Goal: Book appointment/travel/reservation

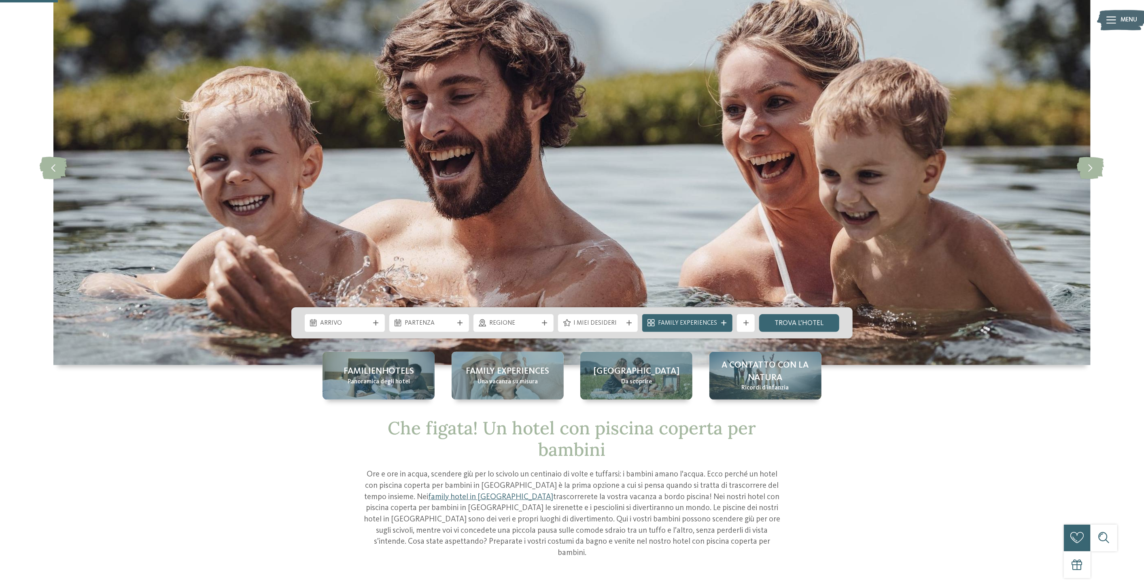
scroll to position [150, 0]
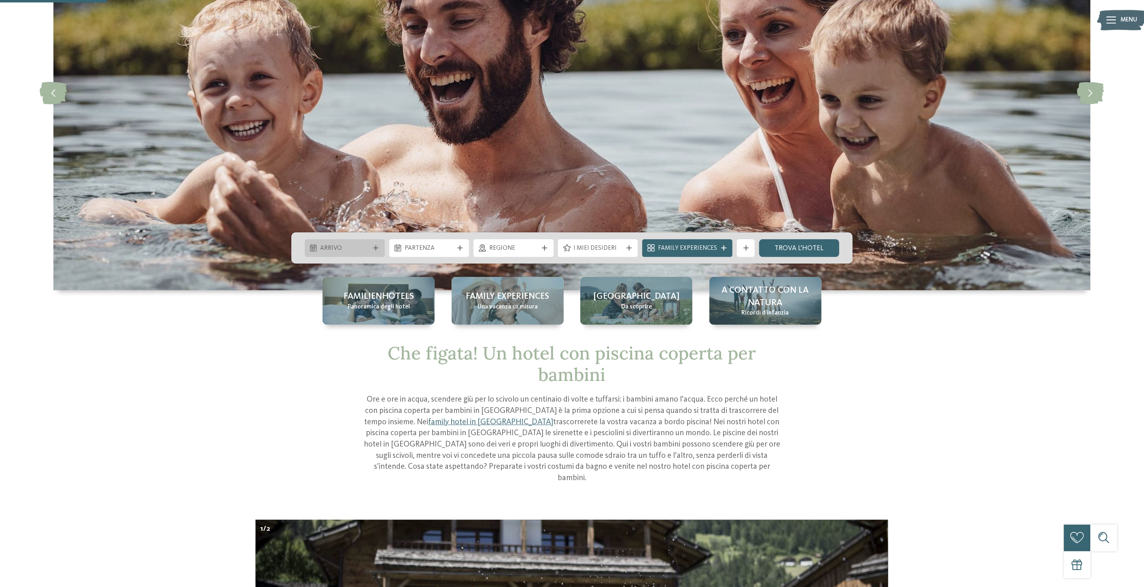
click at [372, 246] on div at bounding box center [375, 247] width 9 height 5
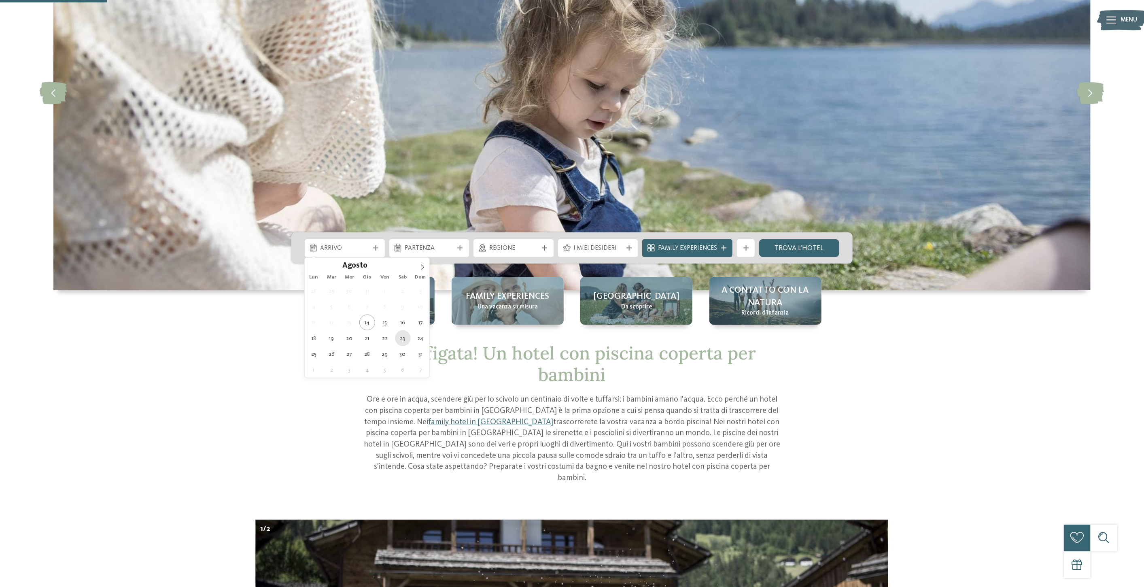
type div "[DATE]"
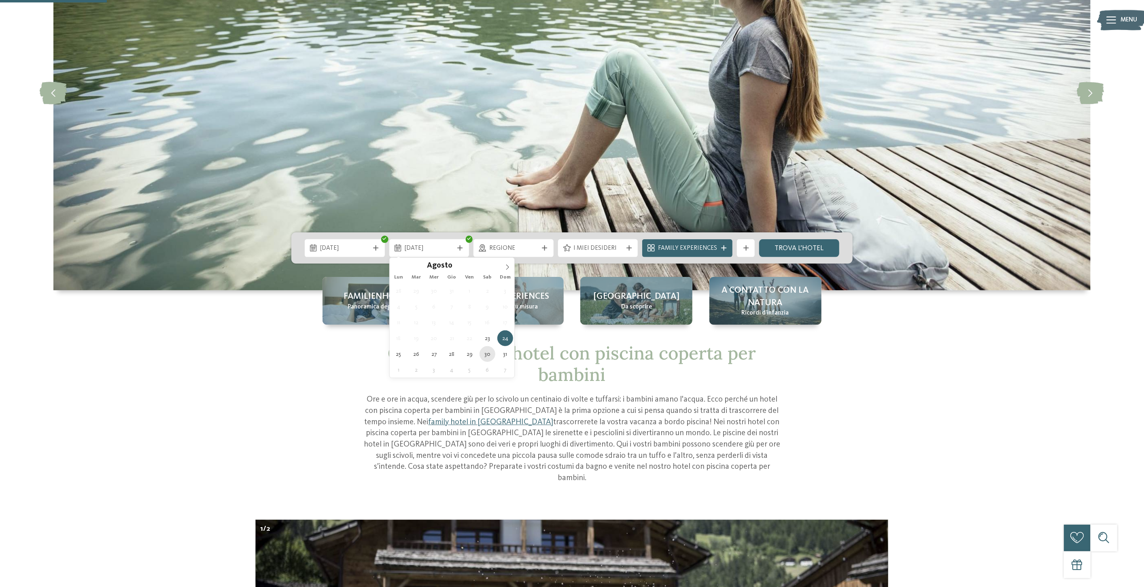
type div "[DATE]"
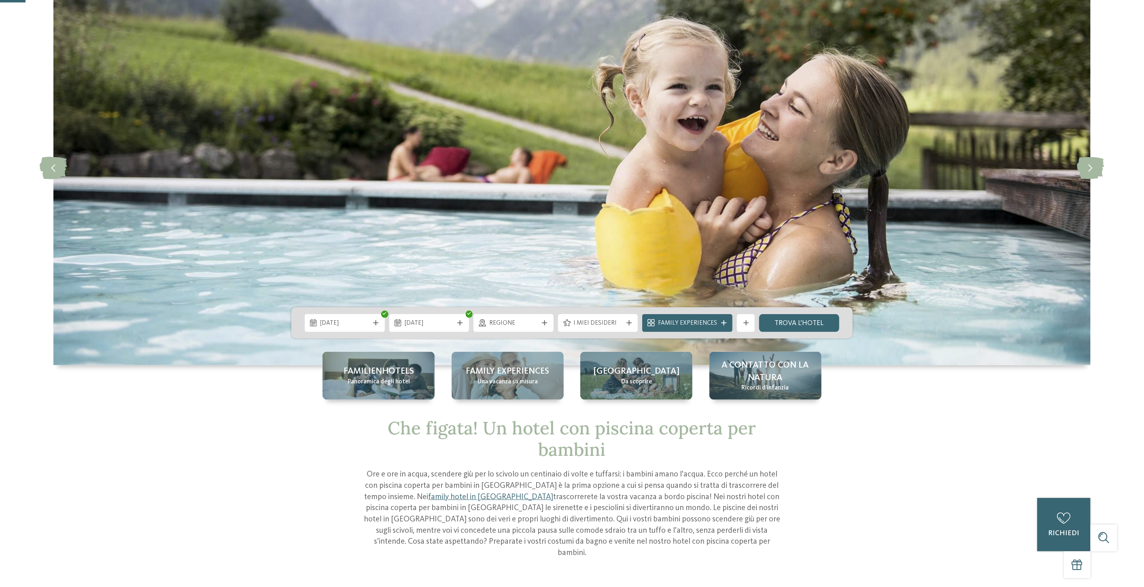
scroll to position [0, 0]
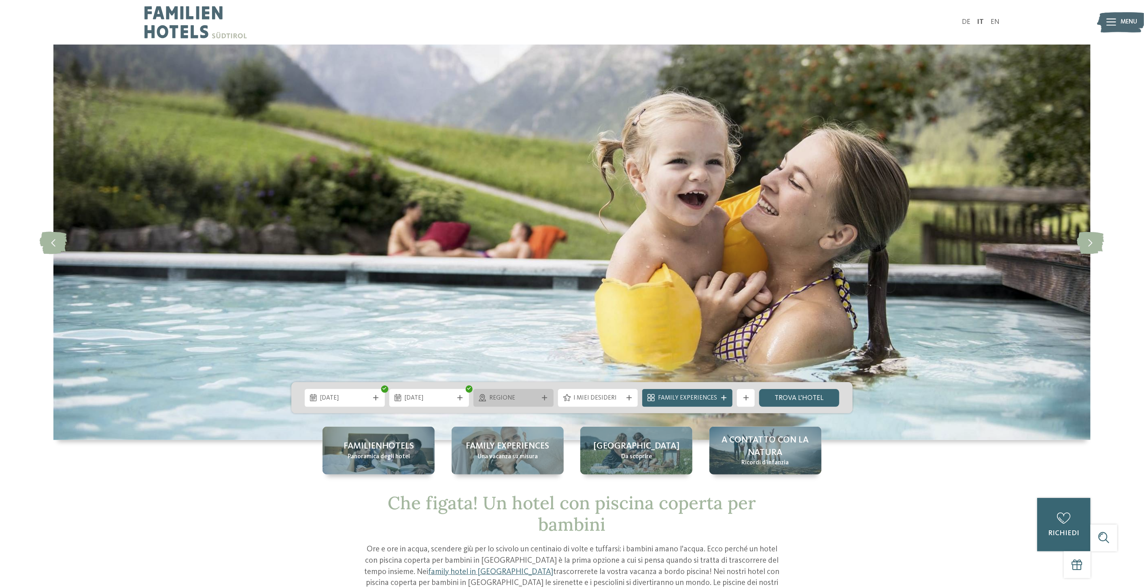
click at [547, 396] on icon at bounding box center [544, 397] width 5 height 5
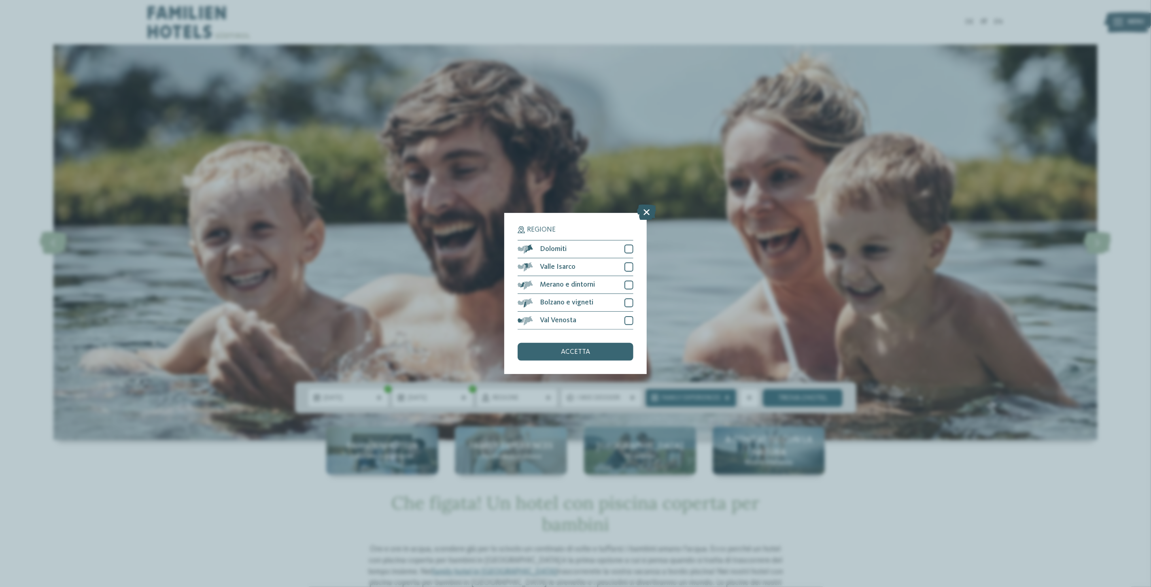
click at [644, 209] on icon at bounding box center [646, 211] width 19 height 15
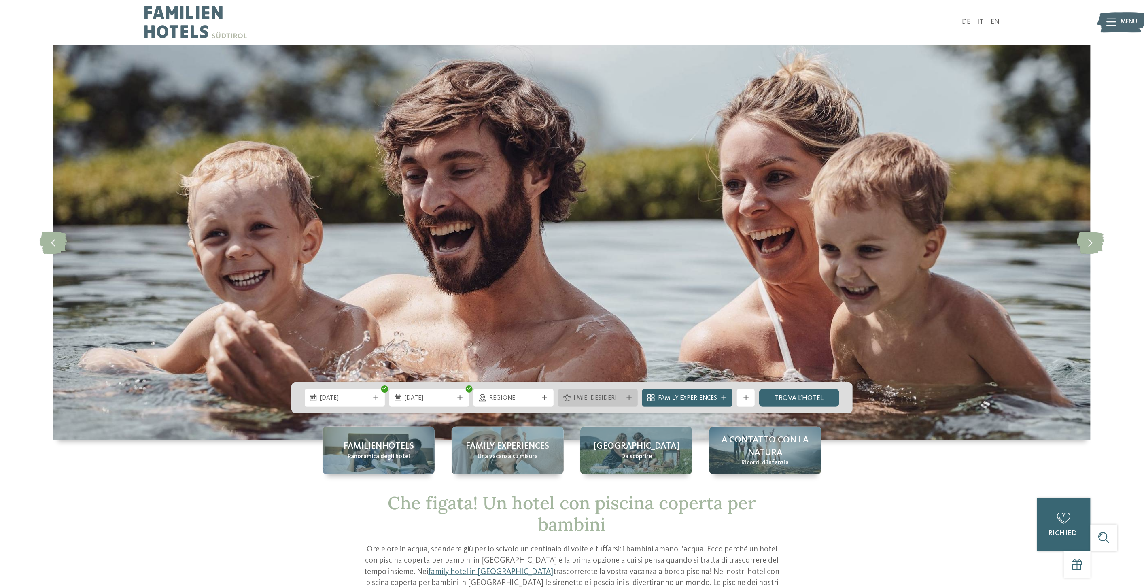
click at [625, 396] on div "I miei desideri" at bounding box center [597, 398] width 53 height 10
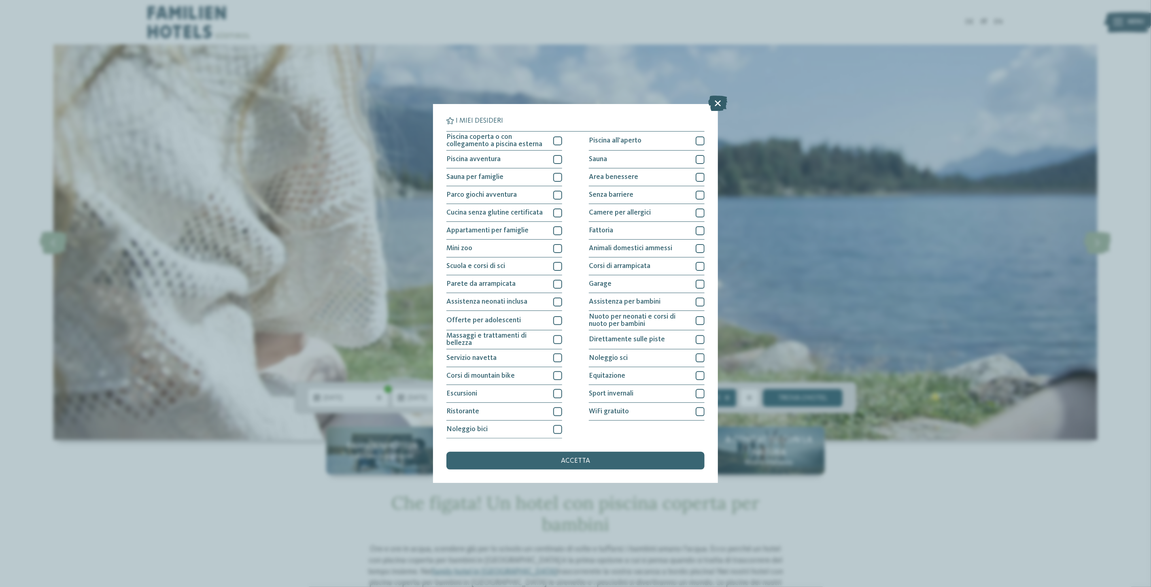
click at [719, 105] on icon at bounding box center [717, 102] width 19 height 15
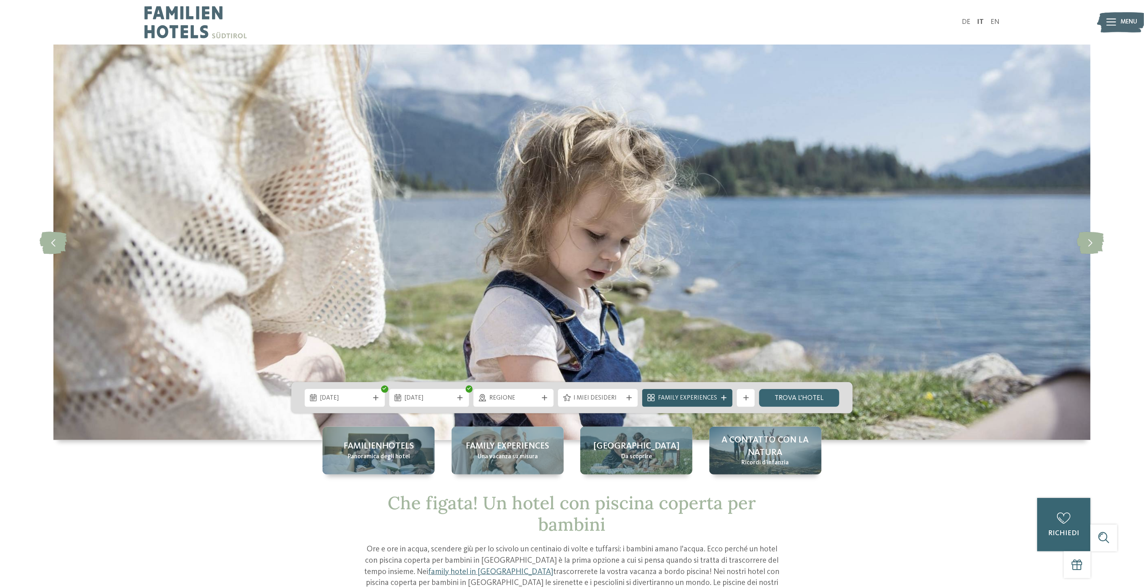
click at [720, 396] on div at bounding box center [723, 397] width 9 height 5
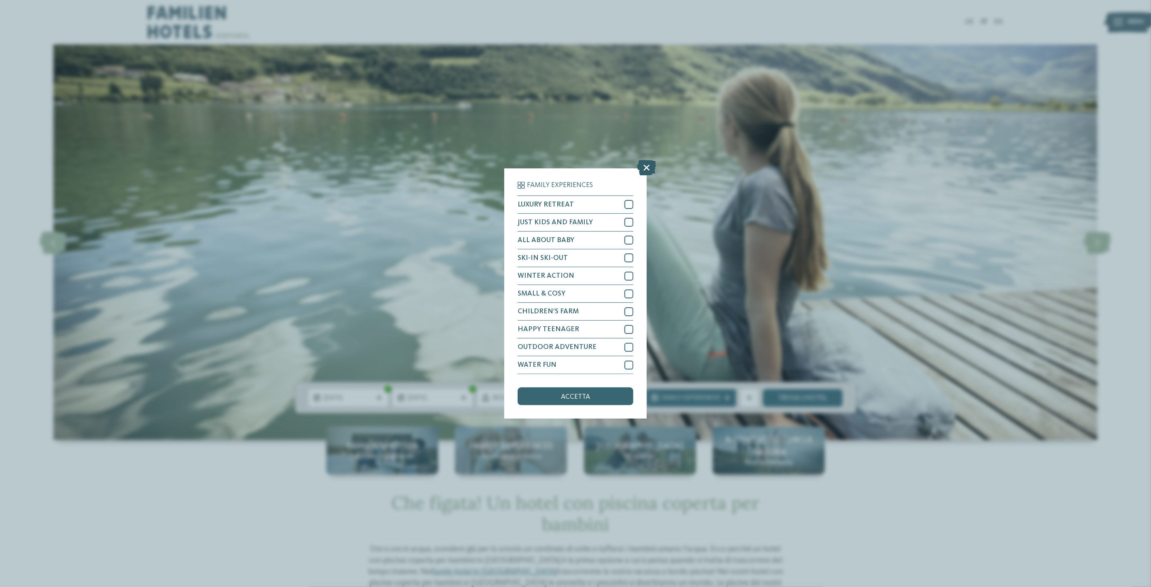
click at [649, 165] on icon at bounding box center [646, 167] width 19 height 15
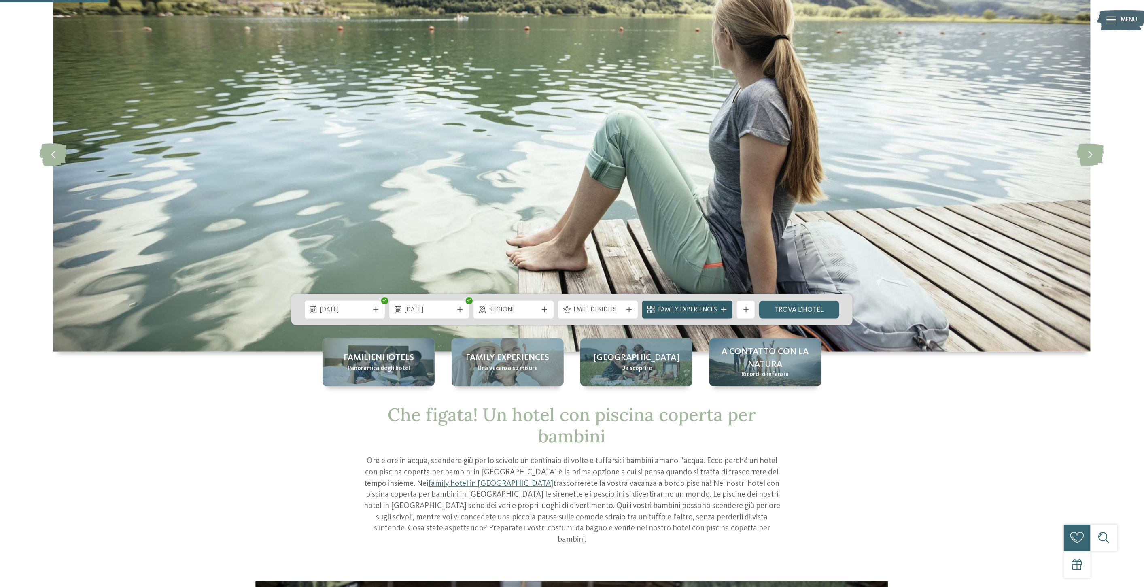
scroll to position [75, 0]
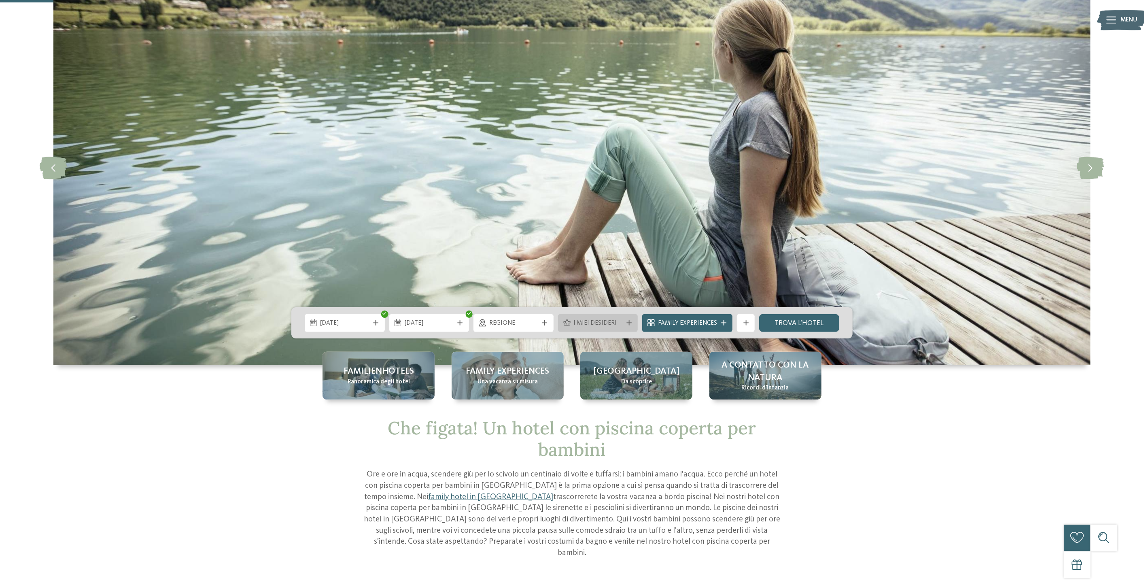
click at [606, 318] on div "I miei desideri" at bounding box center [597, 323] width 53 height 10
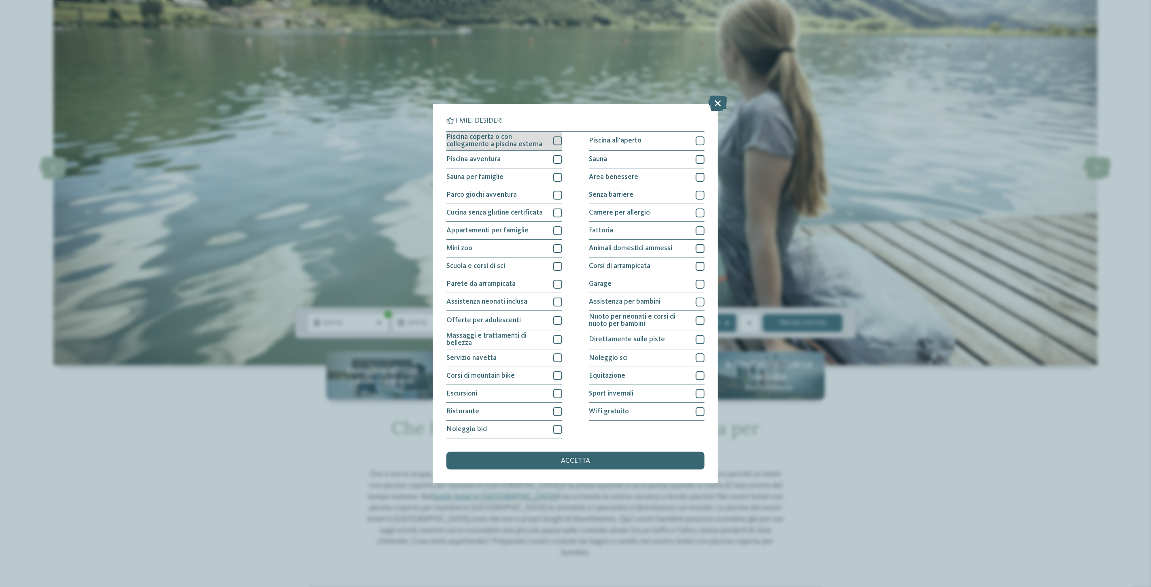
click at [555, 142] on div at bounding box center [557, 140] width 9 height 9
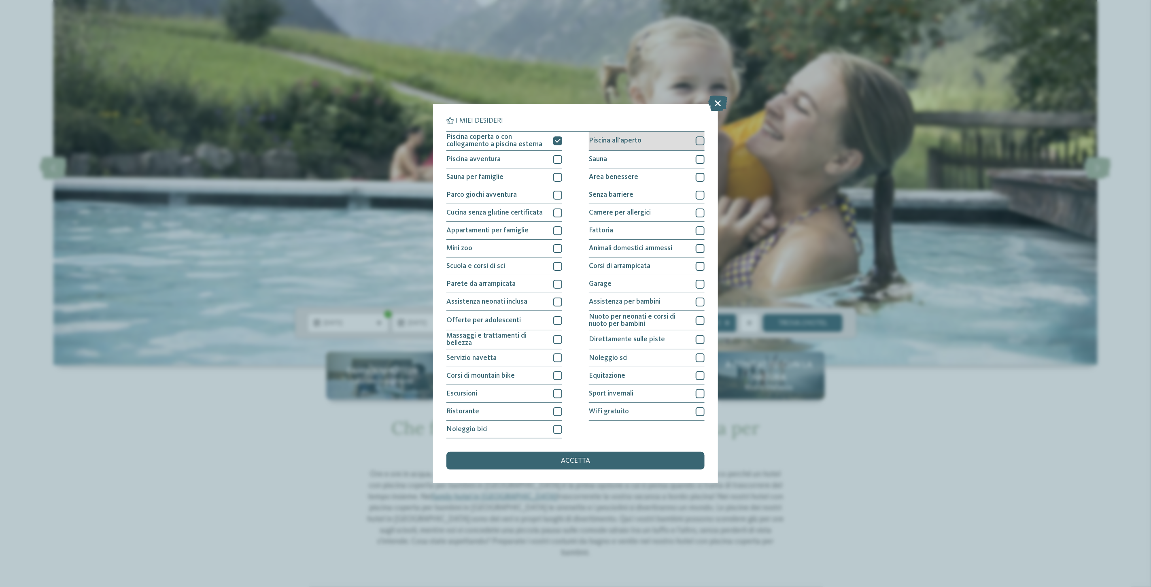
click at [698, 140] on div at bounding box center [699, 140] width 9 height 9
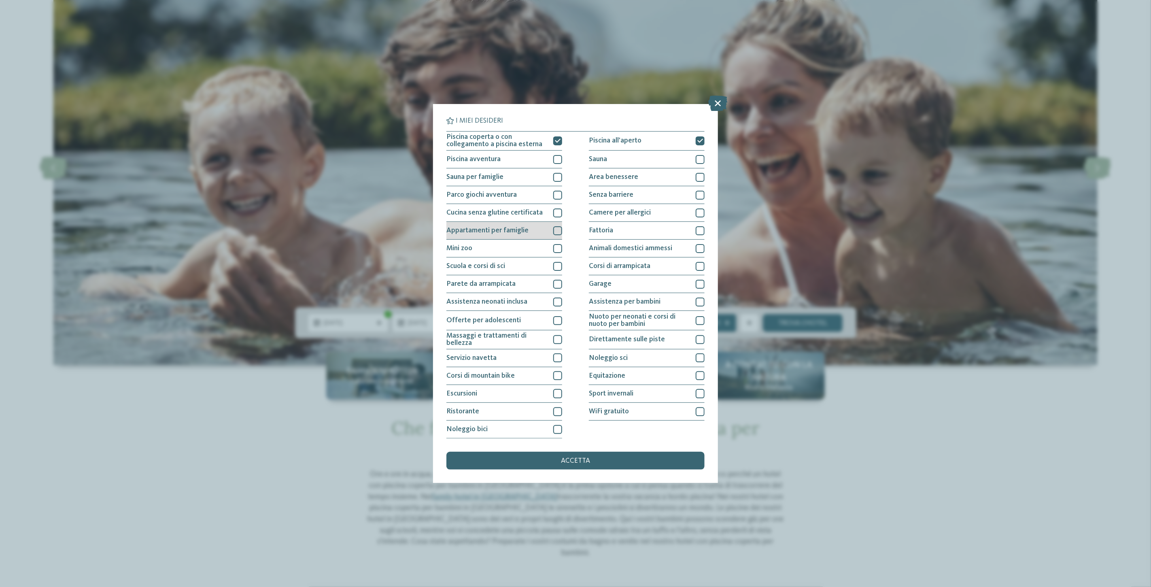
click at [559, 231] on div at bounding box center [557, 230] width 9 height 9
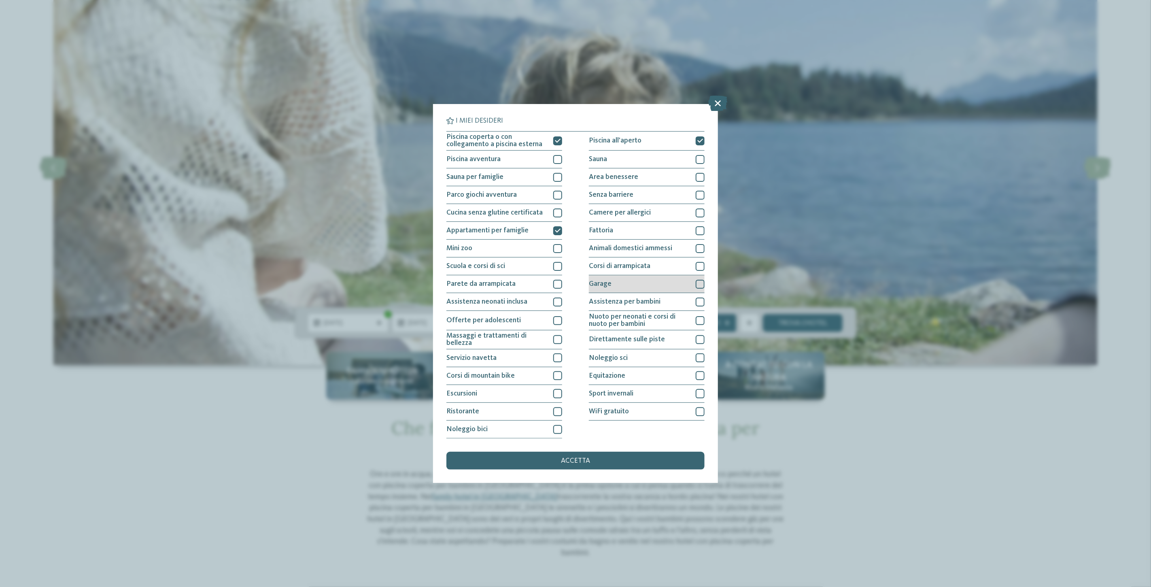
click at [700, 282] on div at bounding box center [699, 284] width 9 height 9
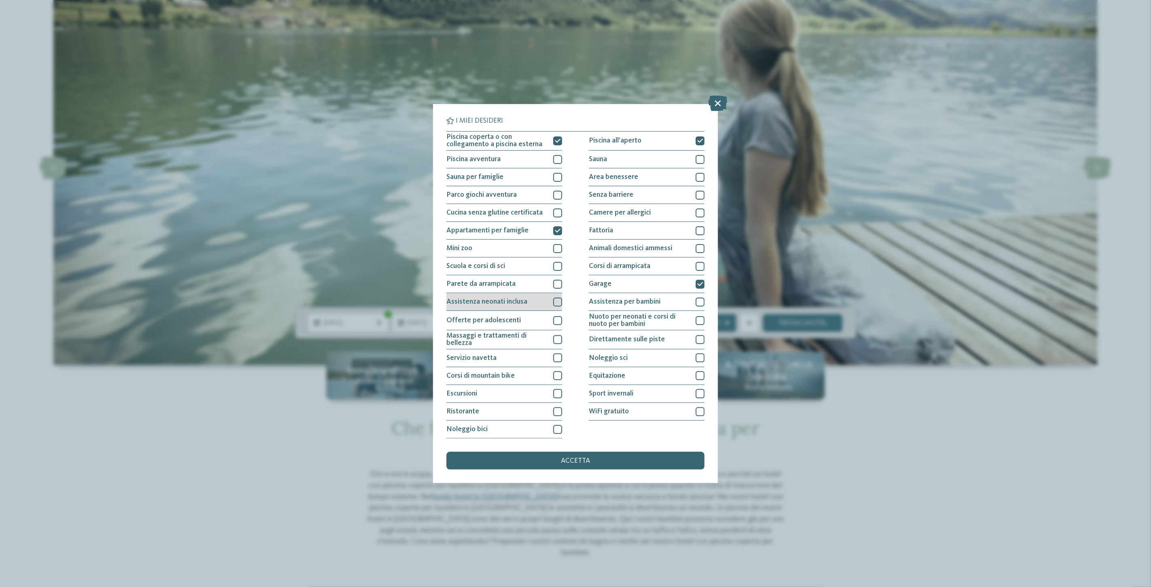
click at [553, 303] on div at bounding box center [557, 301] width 9 height 9
click at [558, 412] on div at bounding box center [557, 411] width 9 height 9
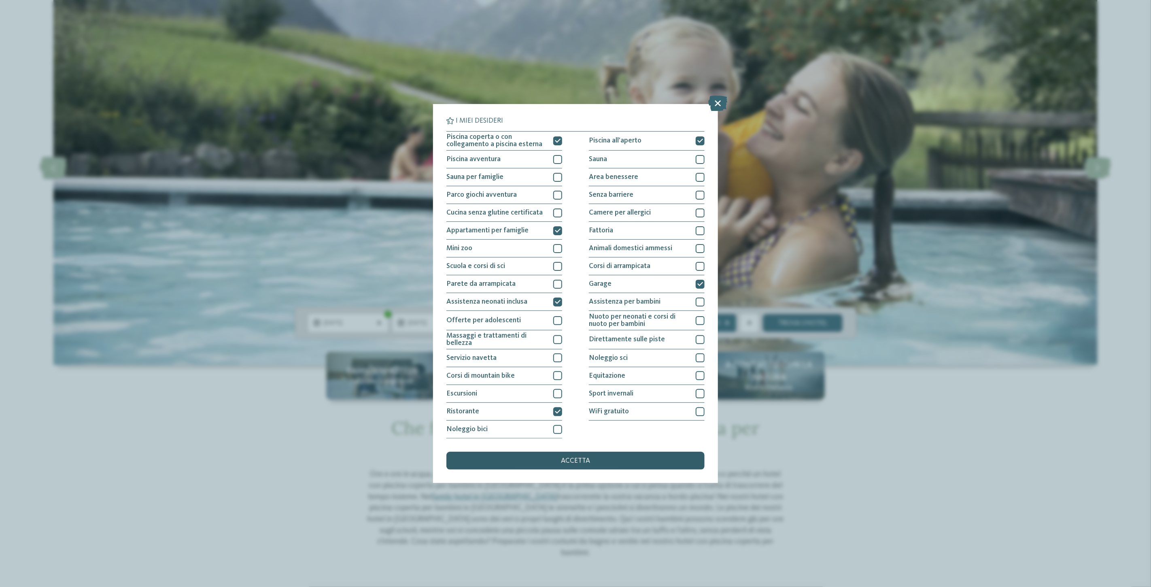
click at [553, 465] on div "accetta" at bounding box center [575, 460] width 258 height 18
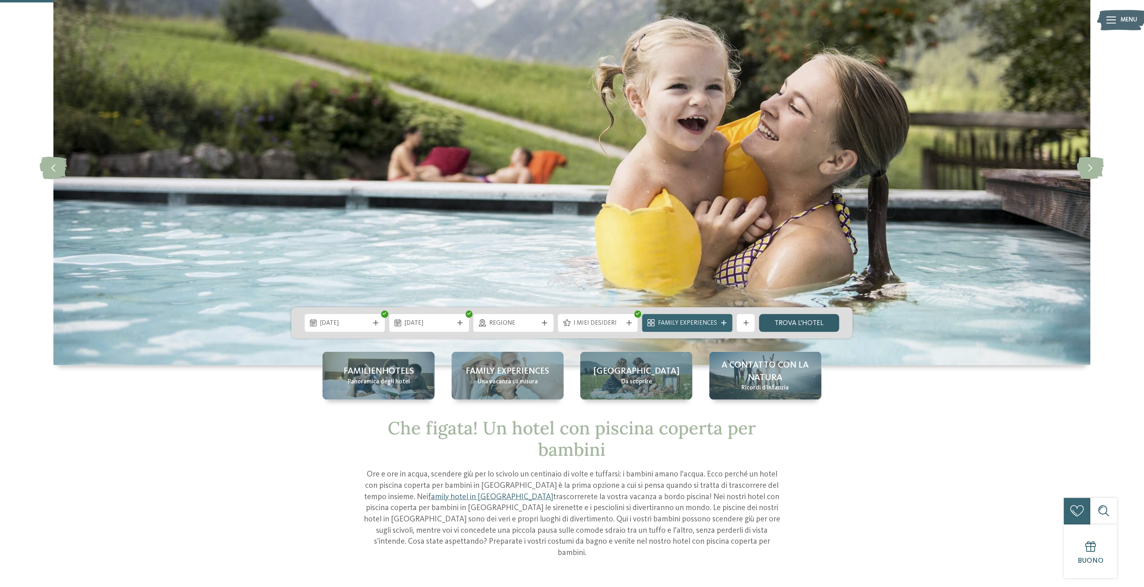
click at [794, 326] on link "trova l’hotel" at bounding box center [799, 323] width 80 height 18
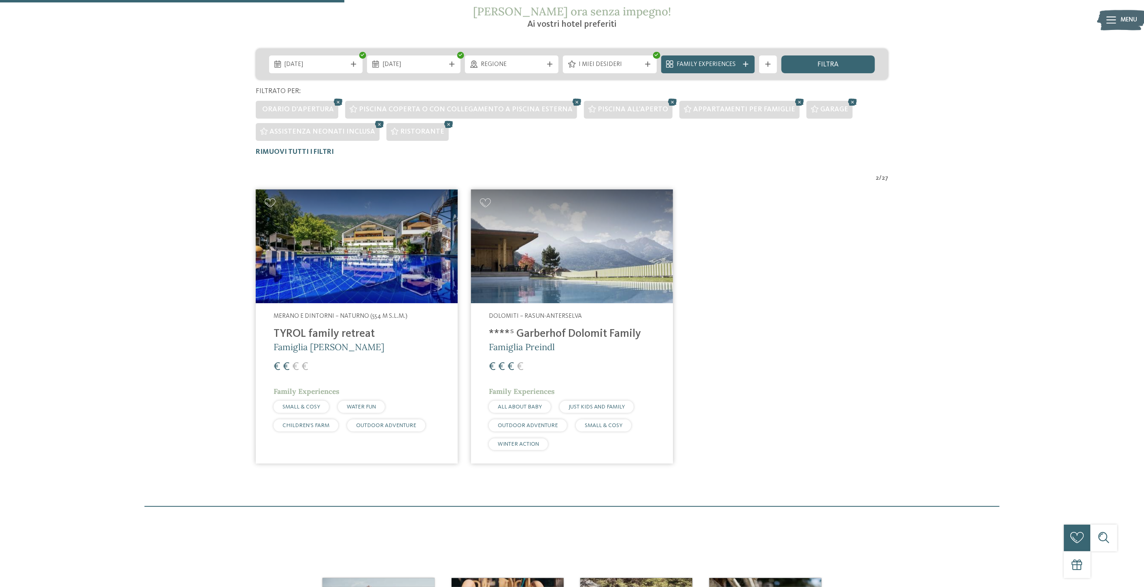
scroll to position [169, 0]
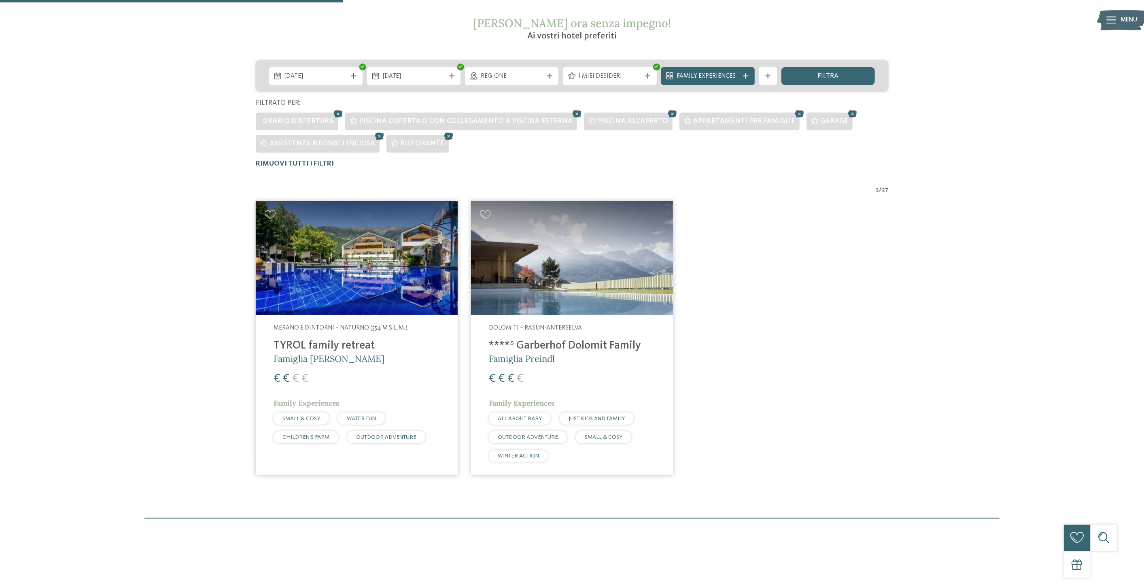
click at [362, 293] on img at bounding box center [357, 258] width 202 height 114
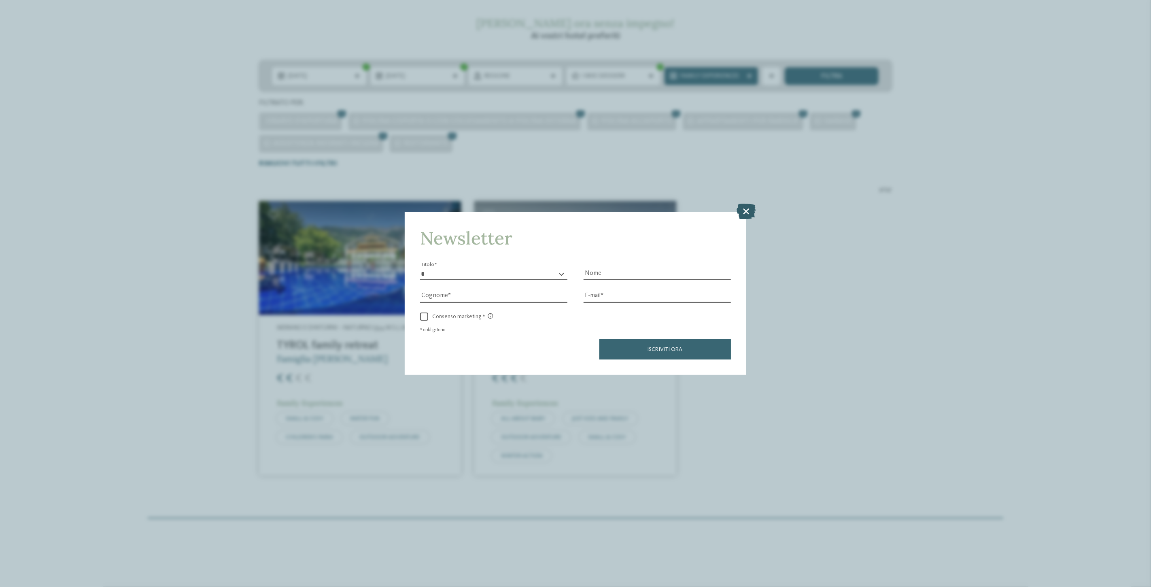
click at [746, 211] on icon at bounding box center [746, 210] width 19 height 15
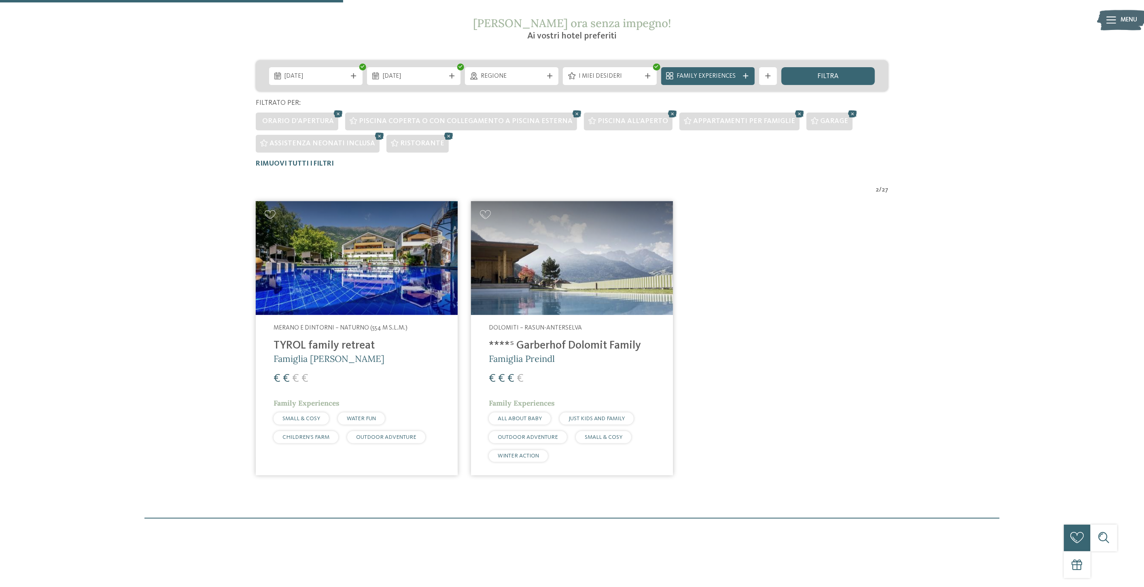
click at [561, 269] on img at bounding box center [572, 258] width 202 height 114
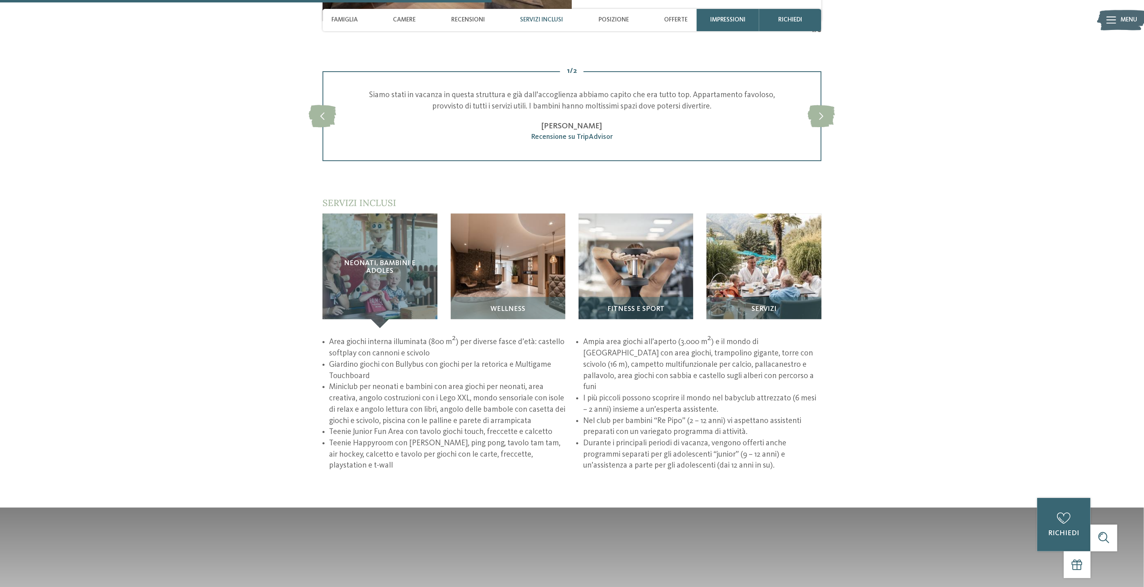
scroll to position [1198, 0]
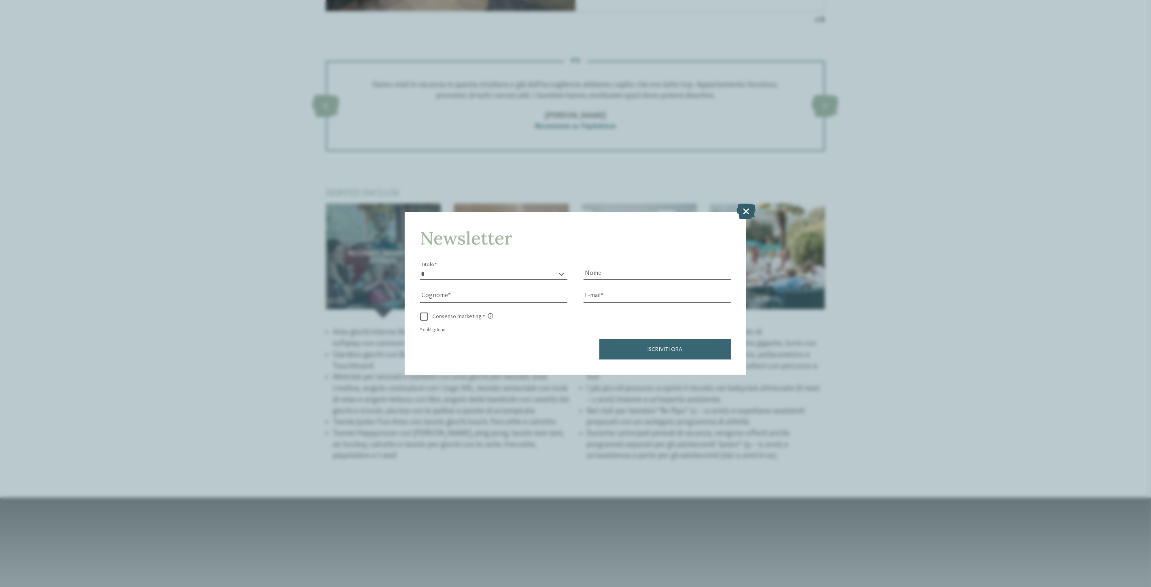
click at [749, 210] on icon at bounding box center [746, 210] width 19 height 15
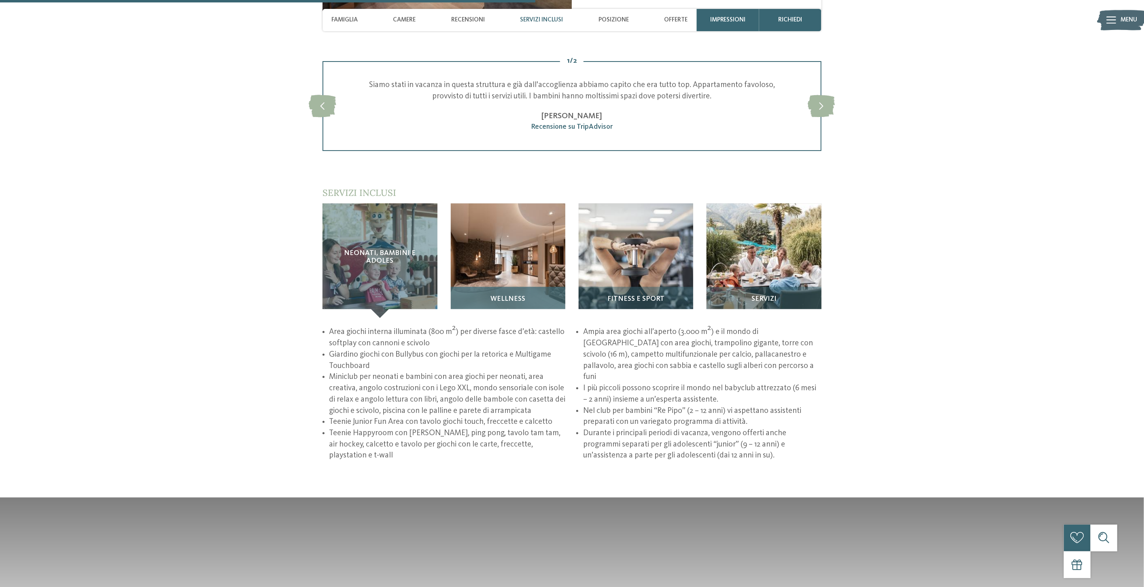
click at [521, 271] on img at bounding box center [508, 260] width 114 height 114
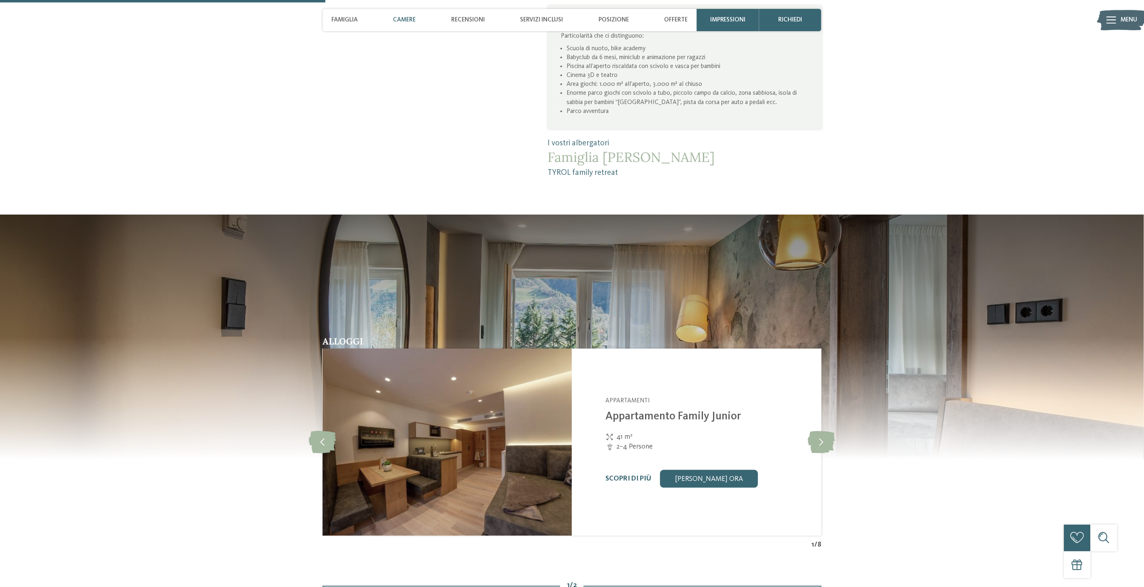
scroll to position [749, 0]
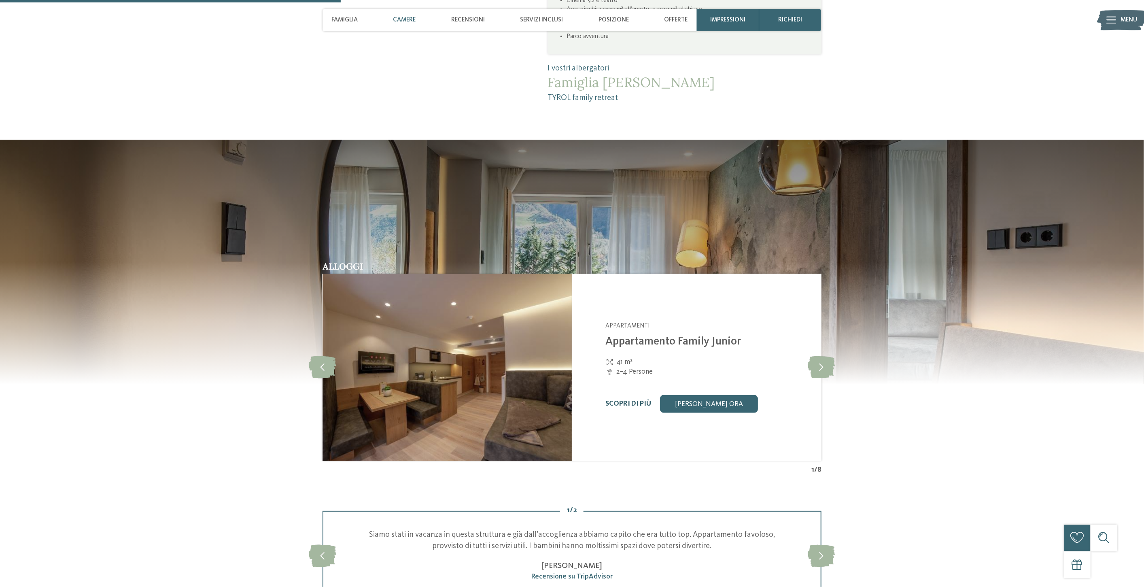
click at [623, 403] on link "Scopri di più" at bounding box center [628, 403] width 46 height 7
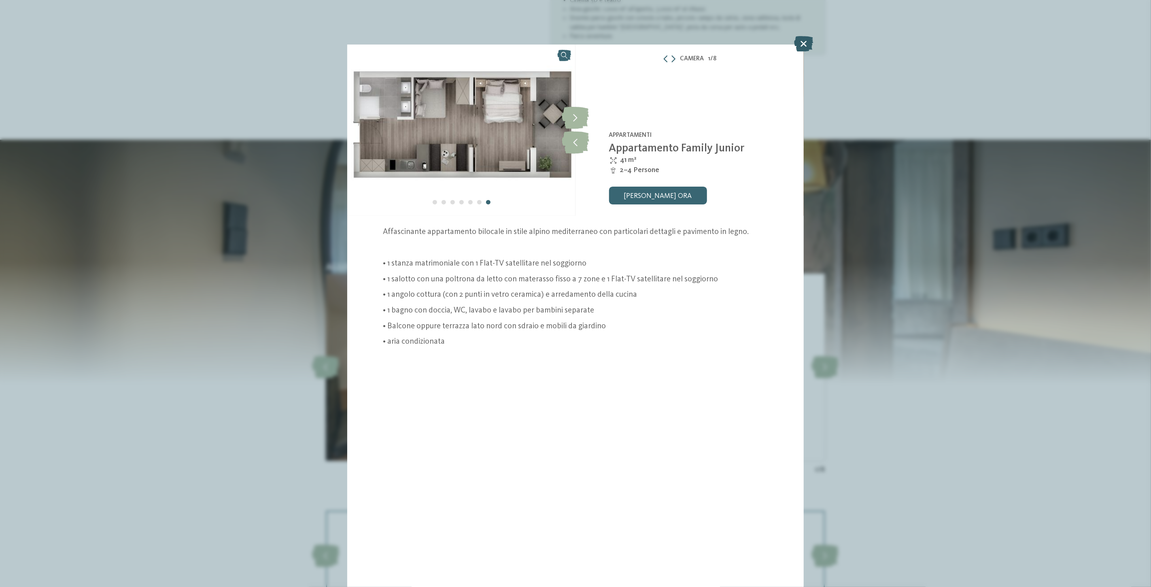
click at [807, 42] on icon at bounding box center [803, 43] width 19 height 15
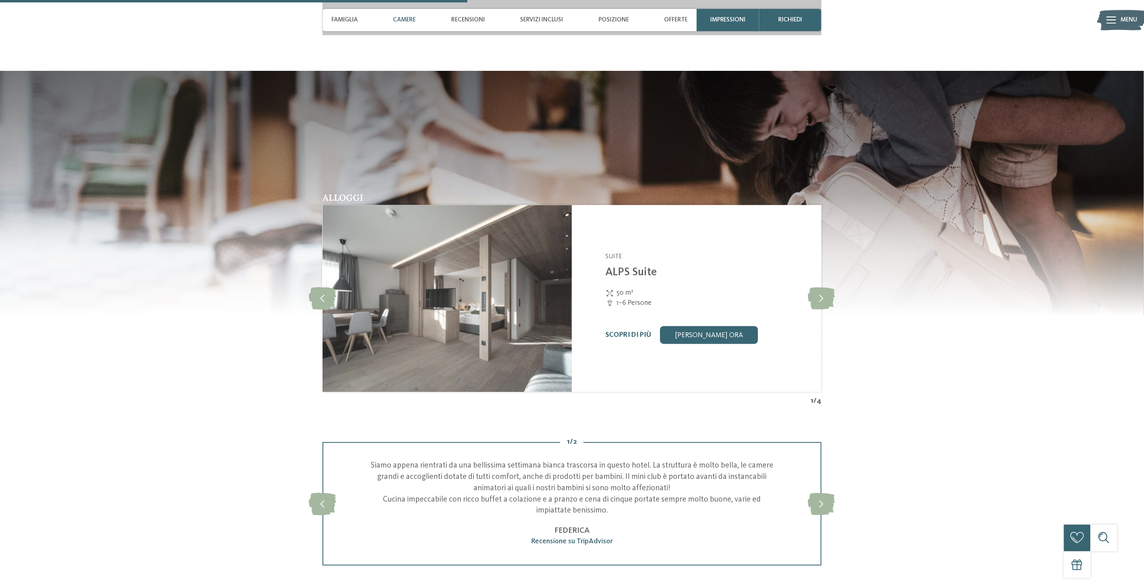
scroll to position [1274, 0]
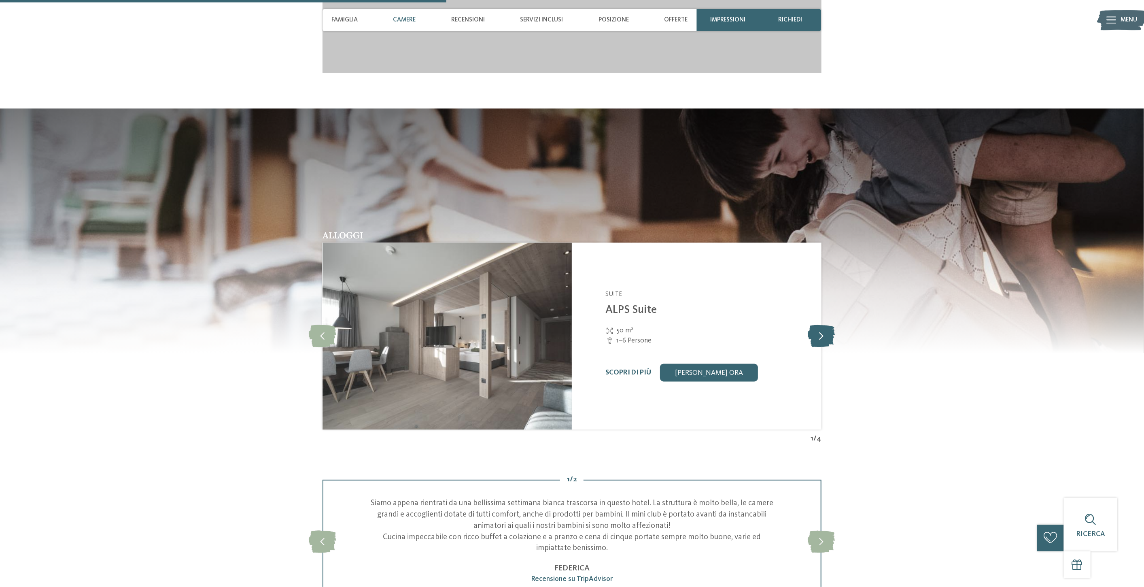
click at [821, 333] on icon at bounding box center [821, 336] width 27 height 22
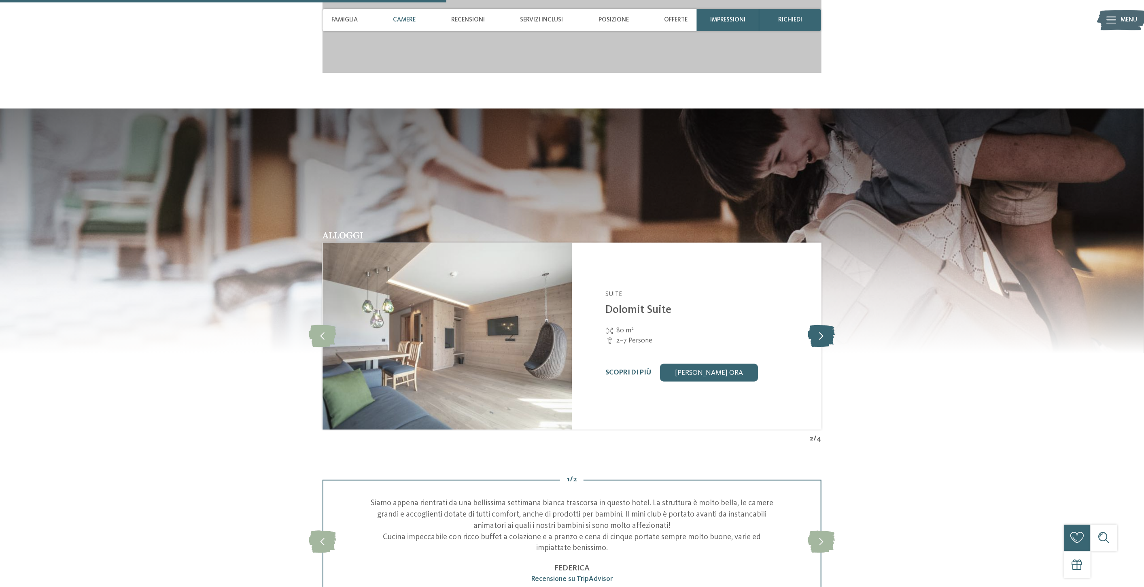
click at [821, 333] on icon at bounding box center [821, 336] width 27 height 22
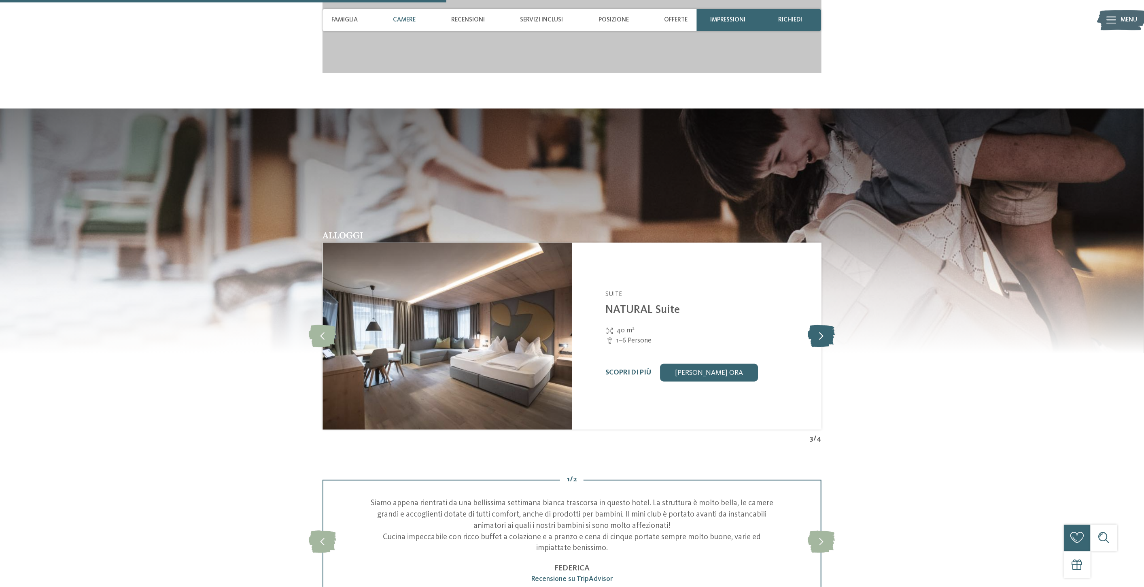
click at [821, 333] on icon at bounding box center [821, 336] width 27 height 22
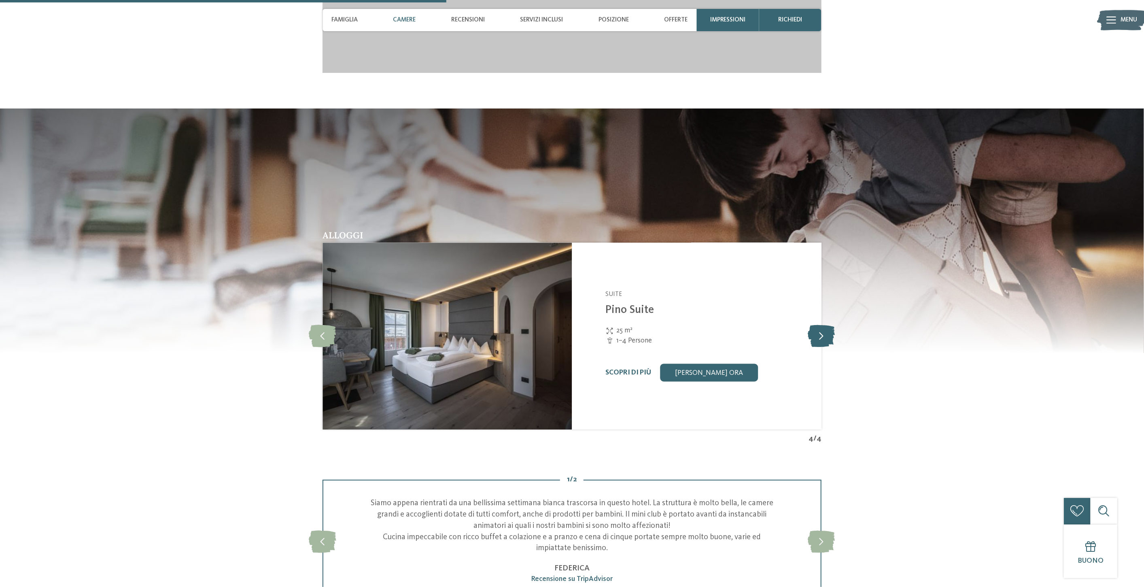
click at [821, 333] on icon at bounding box center [821, 336] width 27 height 22
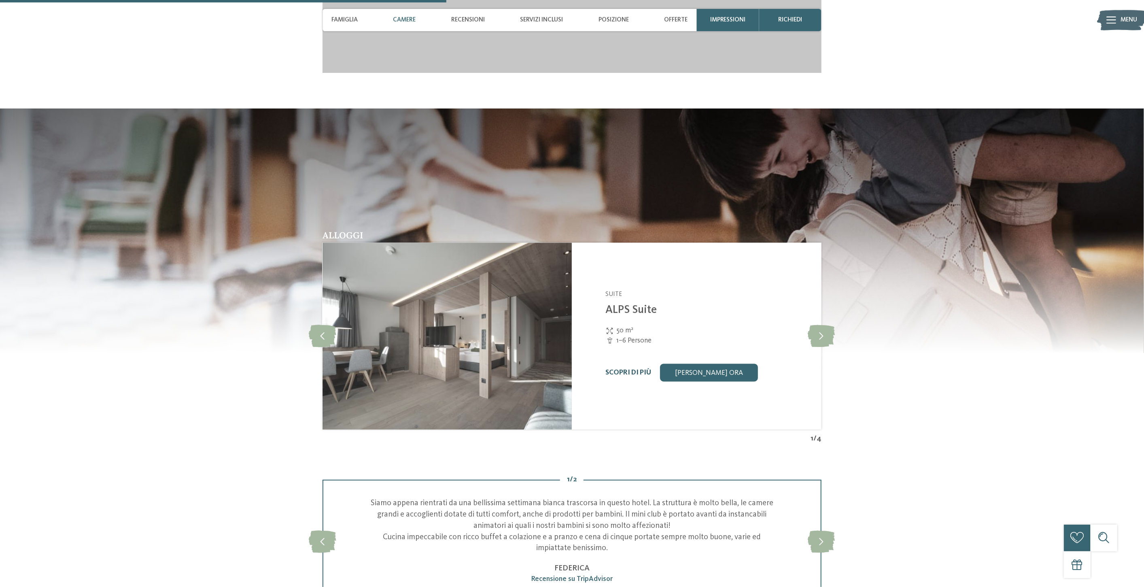
click at [626, 372] on link "Scopri di più" at bounding box center [628, 372] width 46 height 7
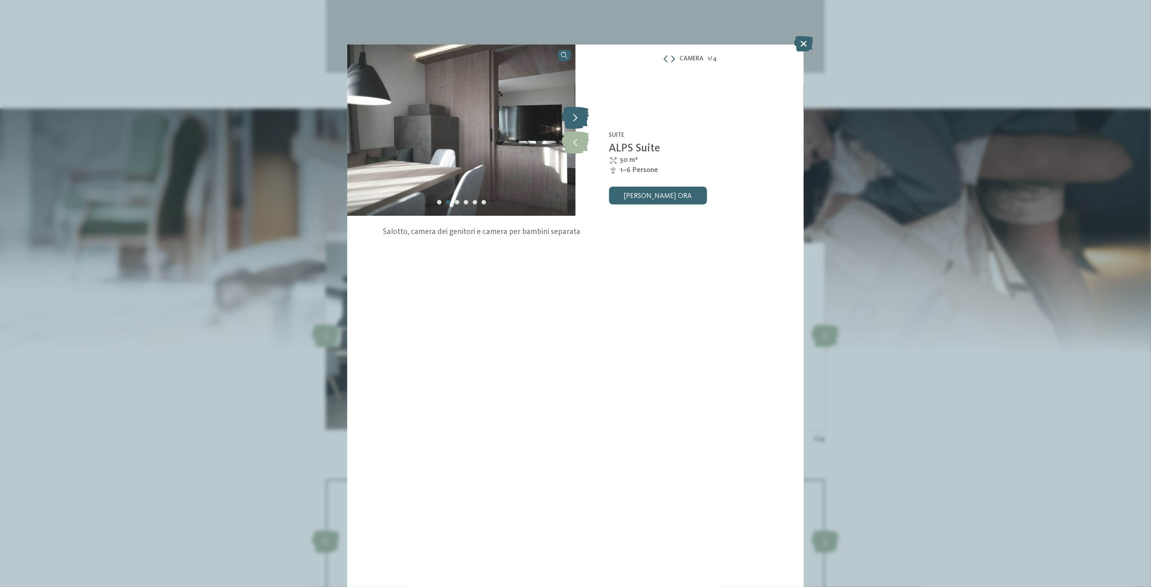
click at [576, 118] on icon at bounding box center [575, 118] width 27 height 22
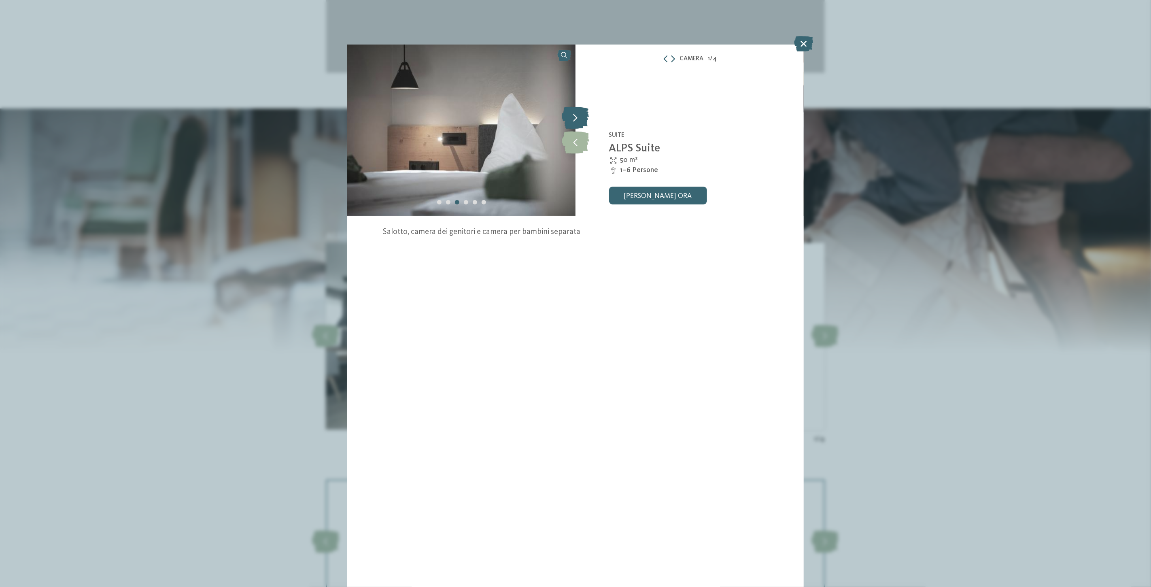
click at [576, 118] on icon at bounding box center [575, 118] width 27 height 22
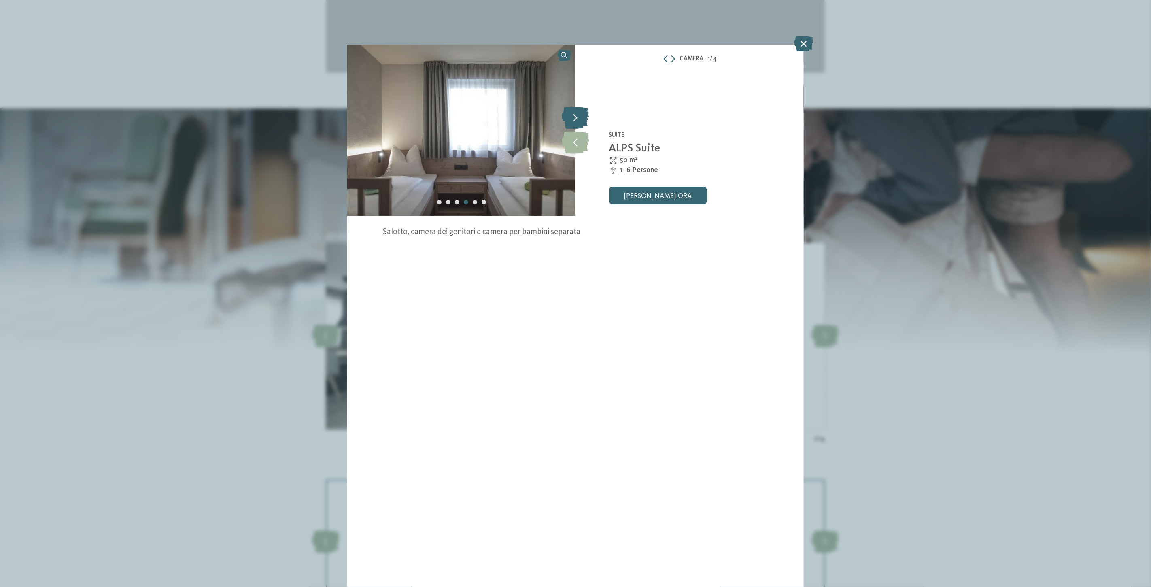
click at [576, 118] on icon at bounding box center [575, 118] width 27 height 22
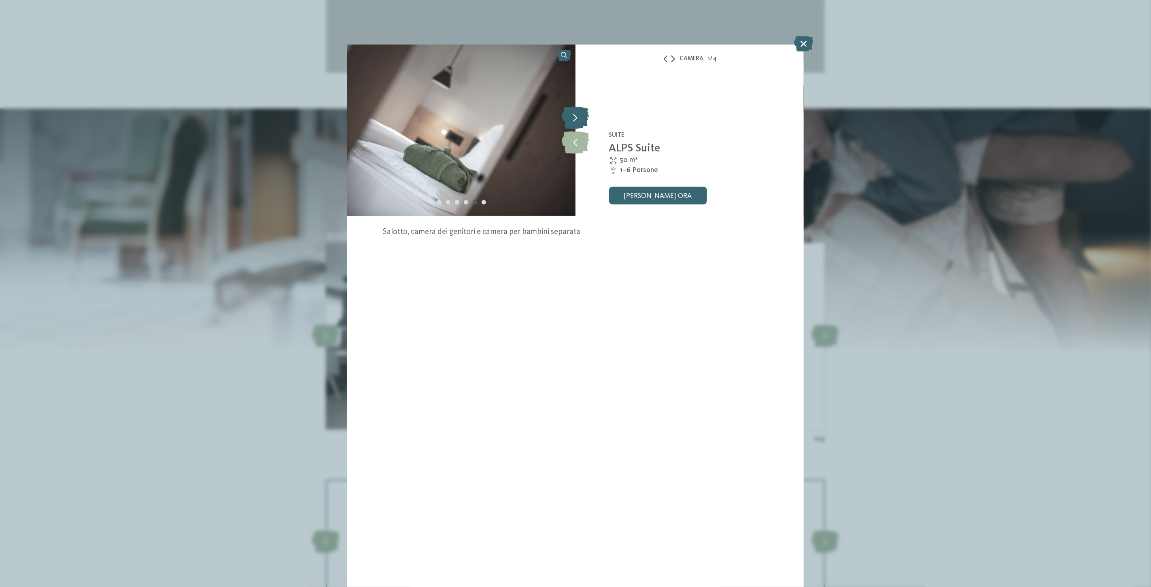
click at [576, 118] on icon at bounding box center [575, 118] width 27 height 22
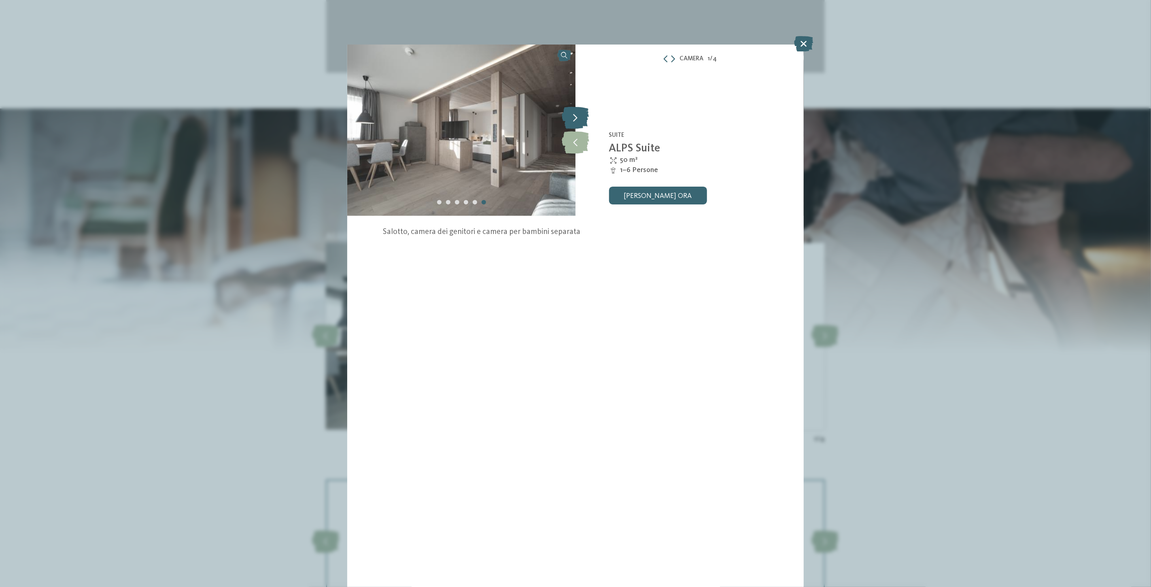
click at [576, 118] on icon at bounding box center [575, 118] width 27 height 22
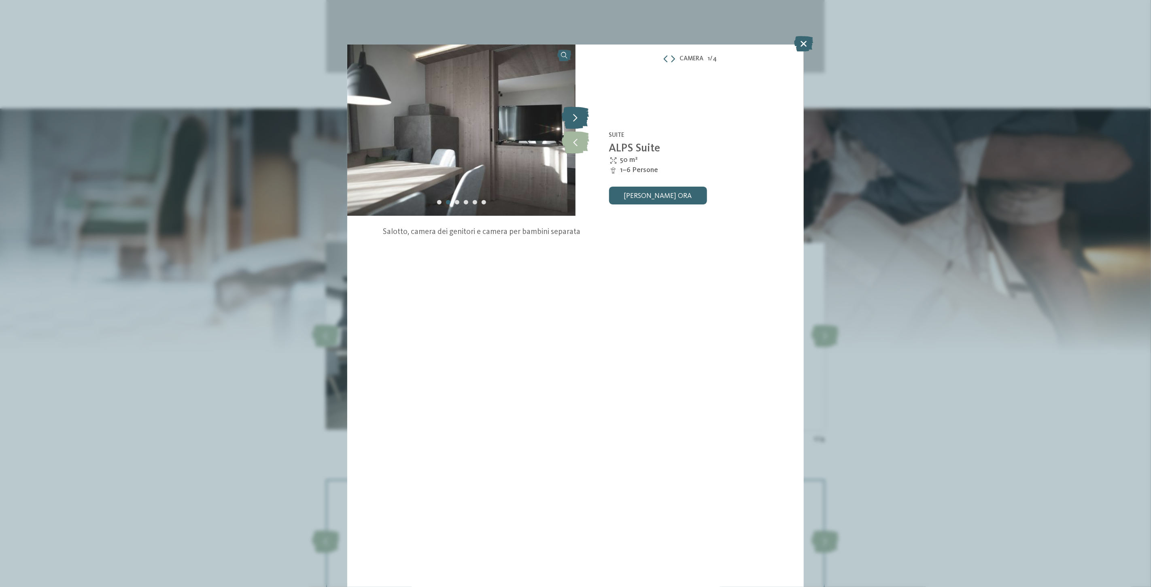
click at [576, 118] on icon at bounding box center [575, 118] width 27 height 22
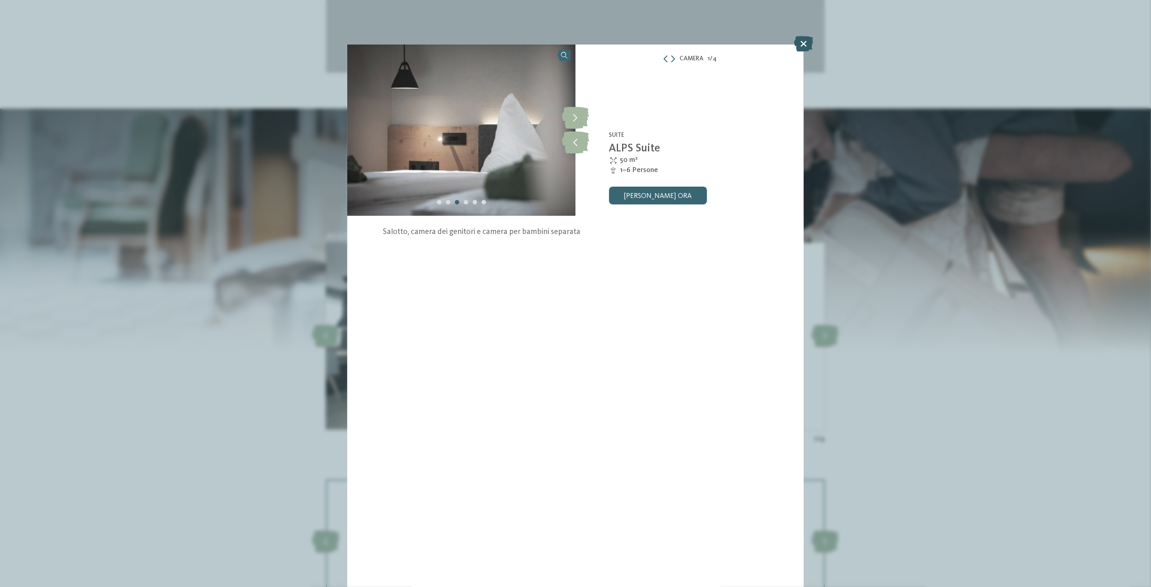
click at [805, 45] on icon at bounding box center [803, 43] width 19 height 15
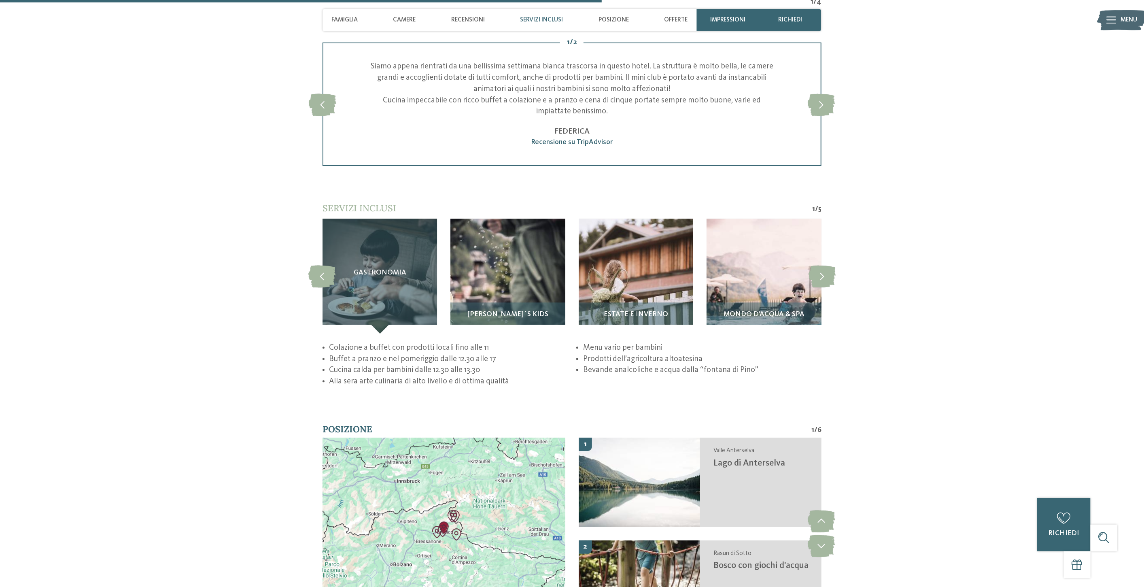
scroll to position [1723, 0]
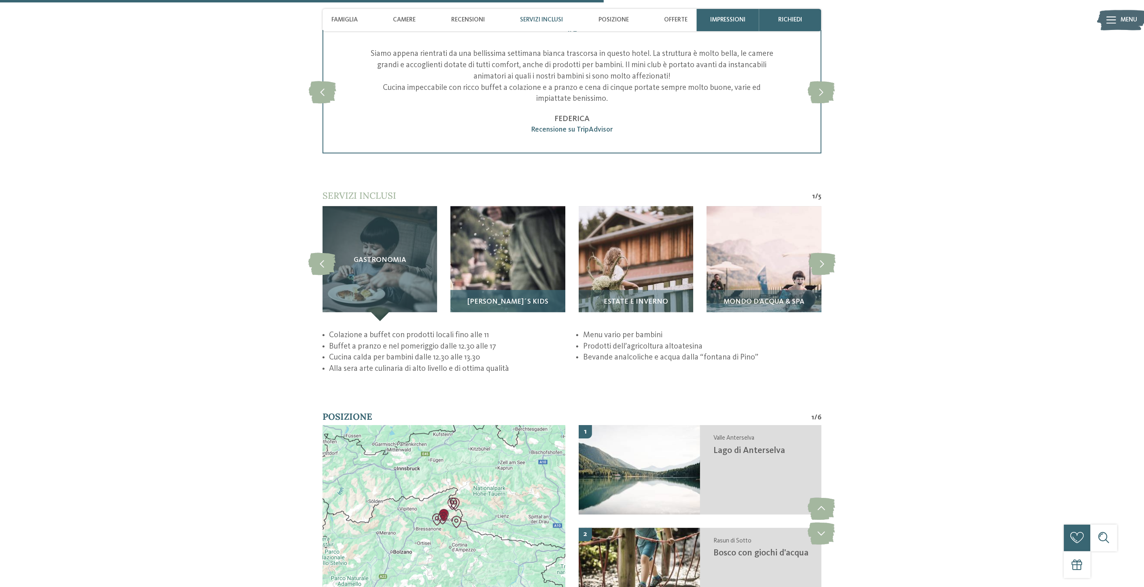
click at [521, 290] on div "Pino´s Kids" at bounding box center [507, 305] width 114 height 31
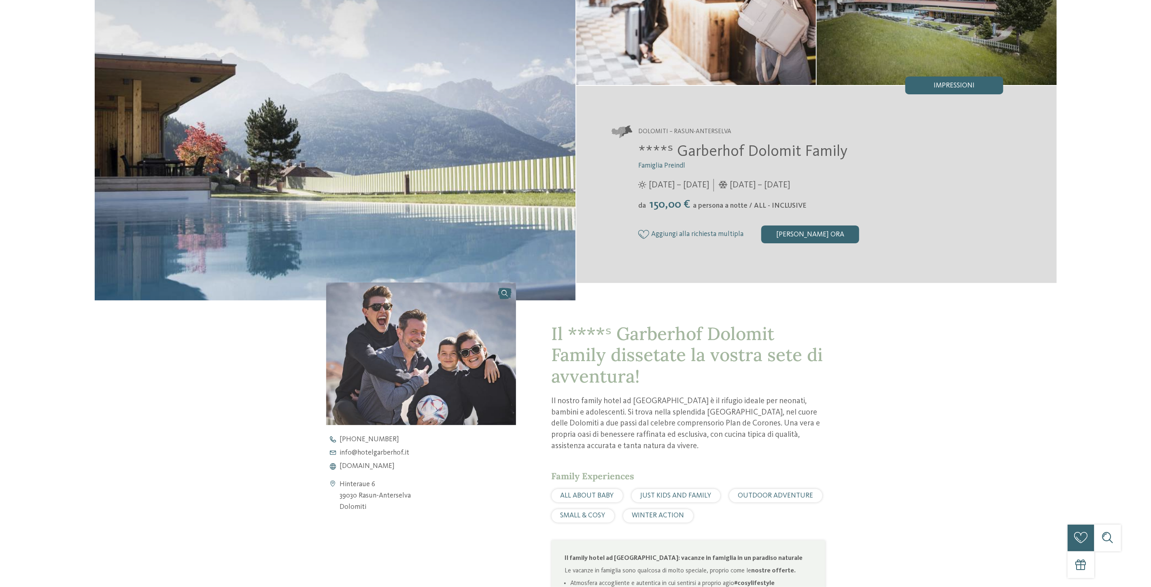
scroll to position [0, 0]
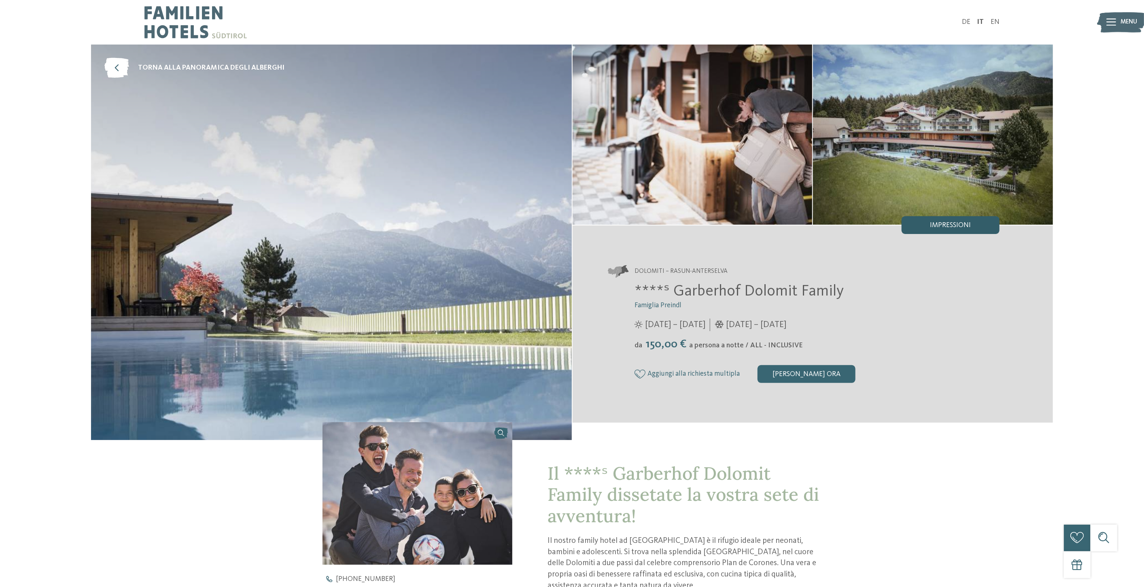
click at [941, 222] on span "Impressioni" at bounding box center [950, 225] width 41 height 7
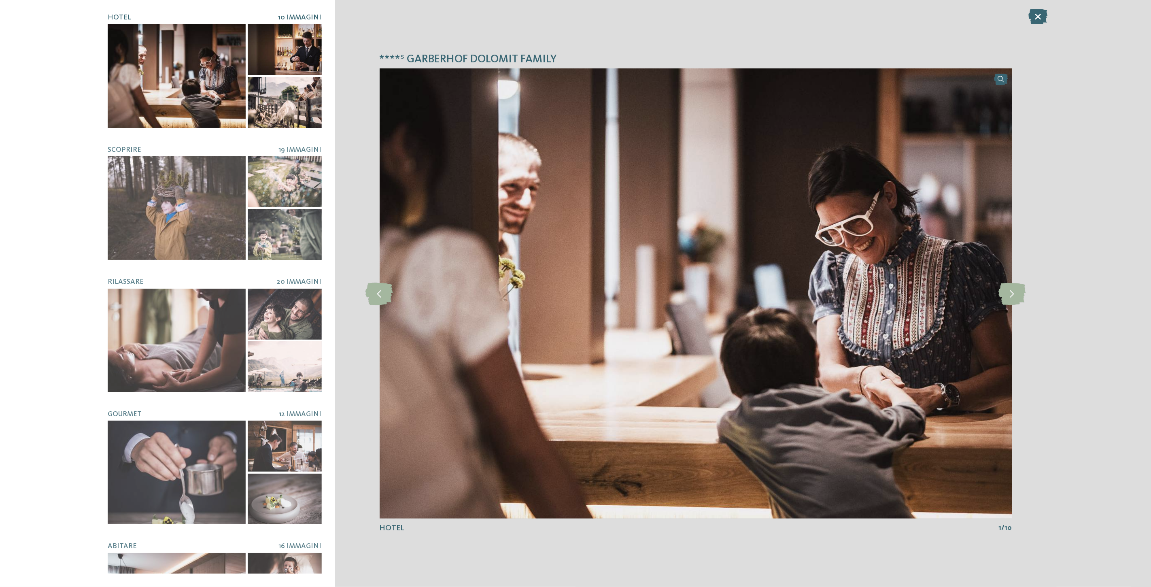
click at [218, 77] on div at bounding box center [177, 76] width 138 height 104
click at [1011, 294] on icon at bounding box center [1011, 293] width 27 height 22
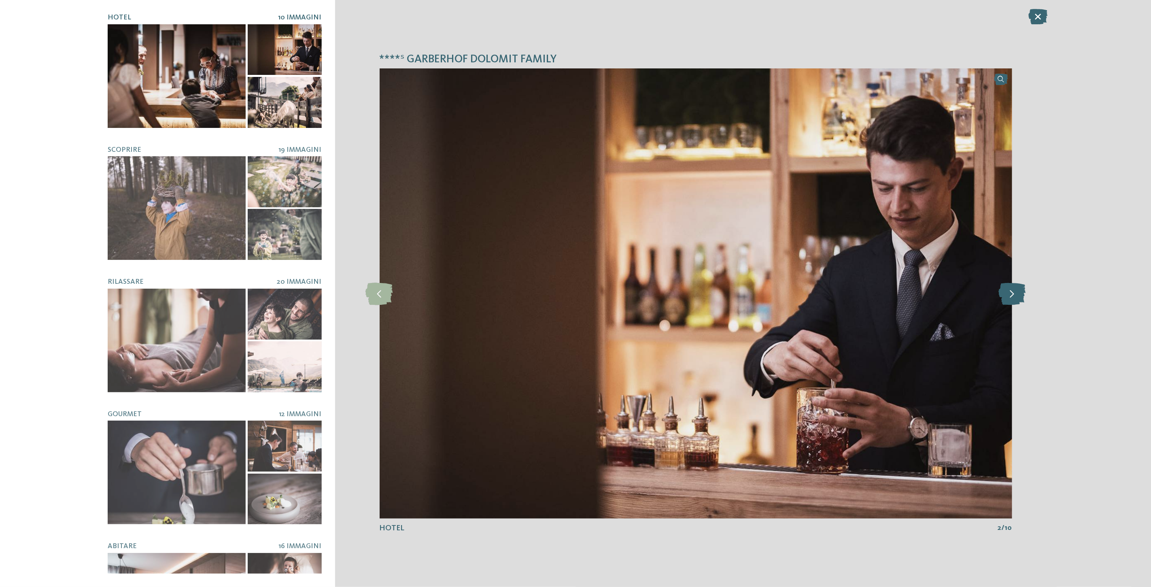
click at [1011, 294] on icon at bounding box center [1011, 293] width 27 height 22
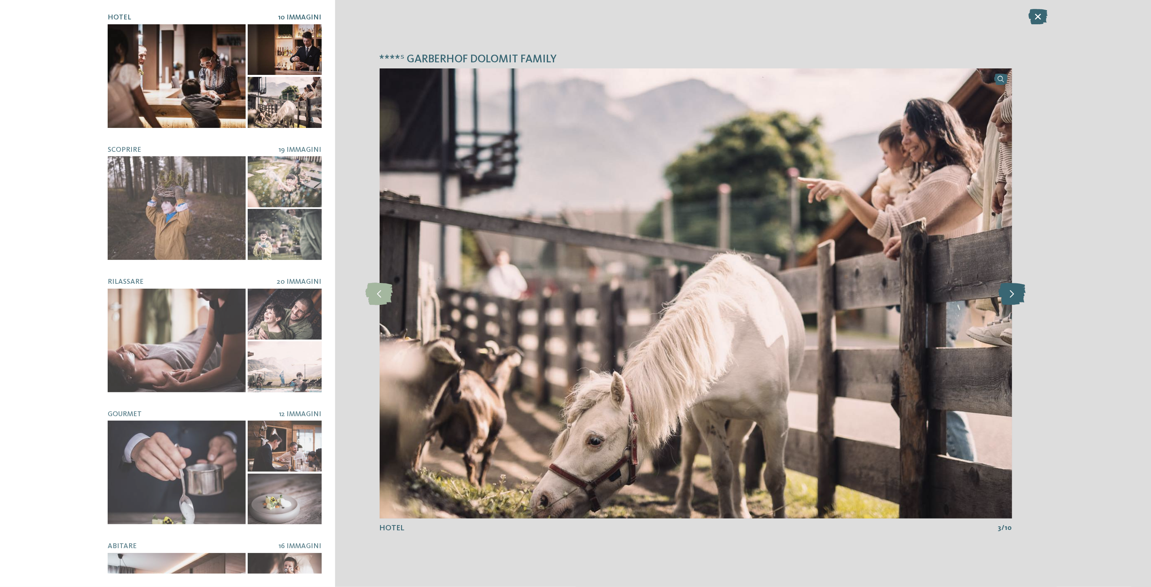
click at [1011, 294] on icon at bounding box center [1011, 293] width 27 height 22
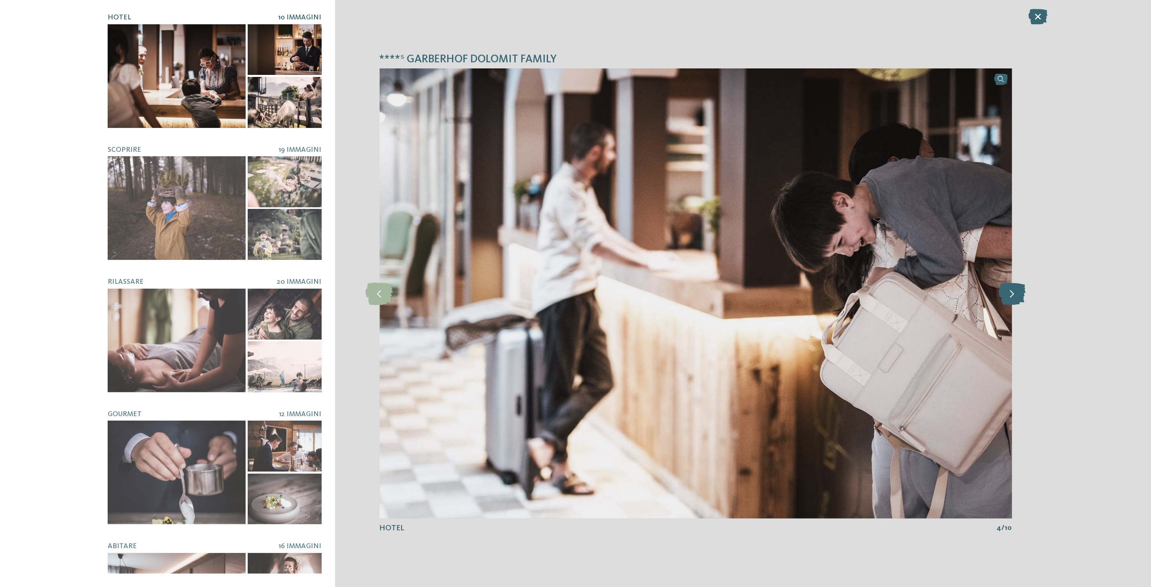
click at [1011, 294] on icon at bounding box center [1011, 293] width 27 height 22
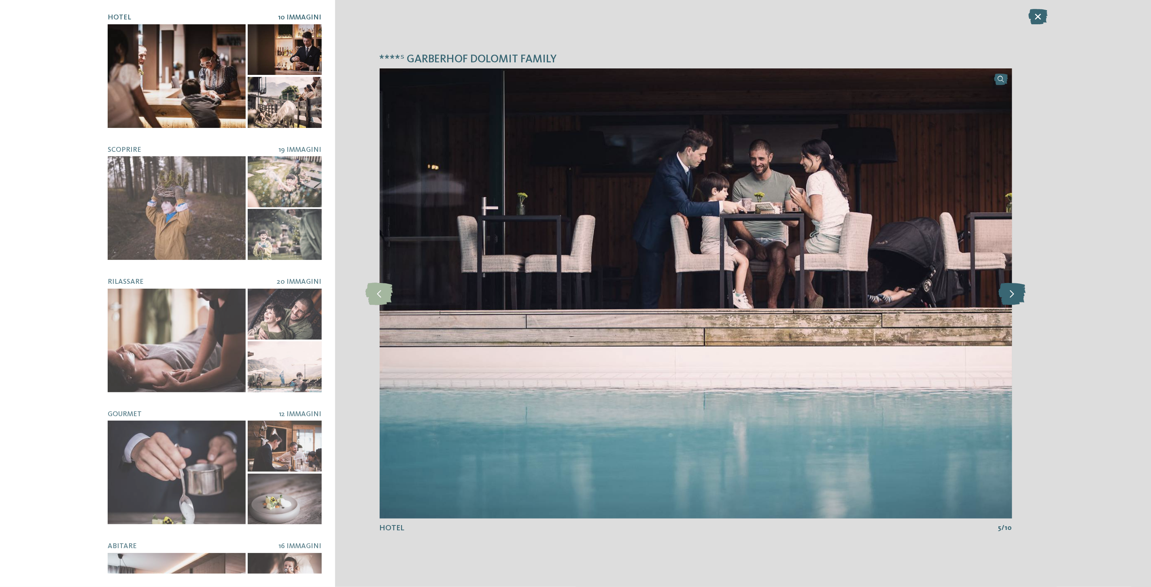
click at [1011, 294] on icon at bounding box center [1011, 293] width 27 height 22
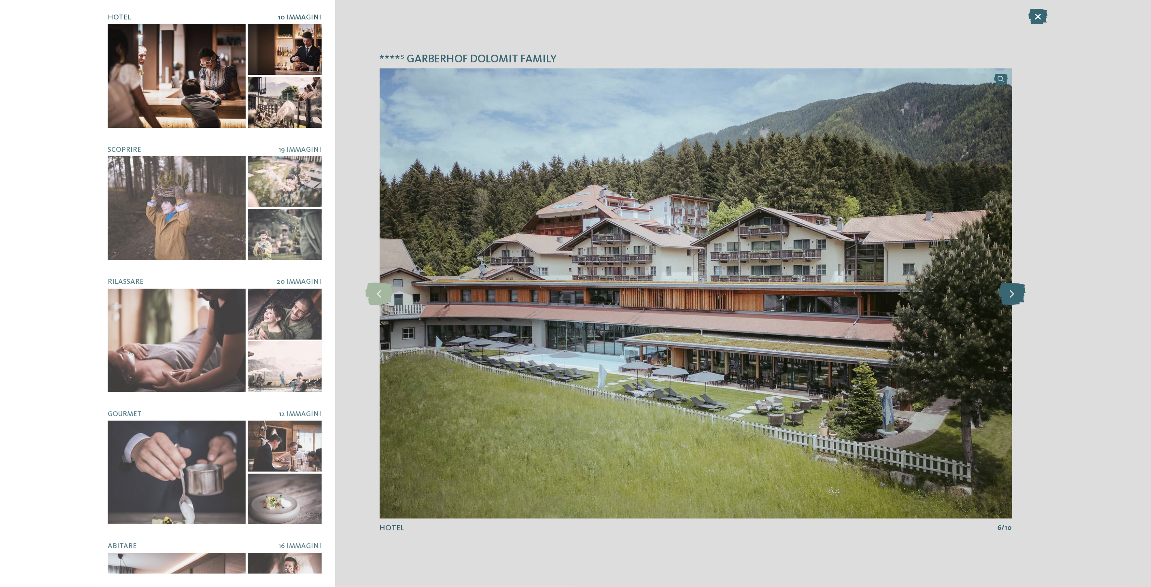
click at [1011, 294] on icon at bounding box center [1011, 293] width 27 height 22
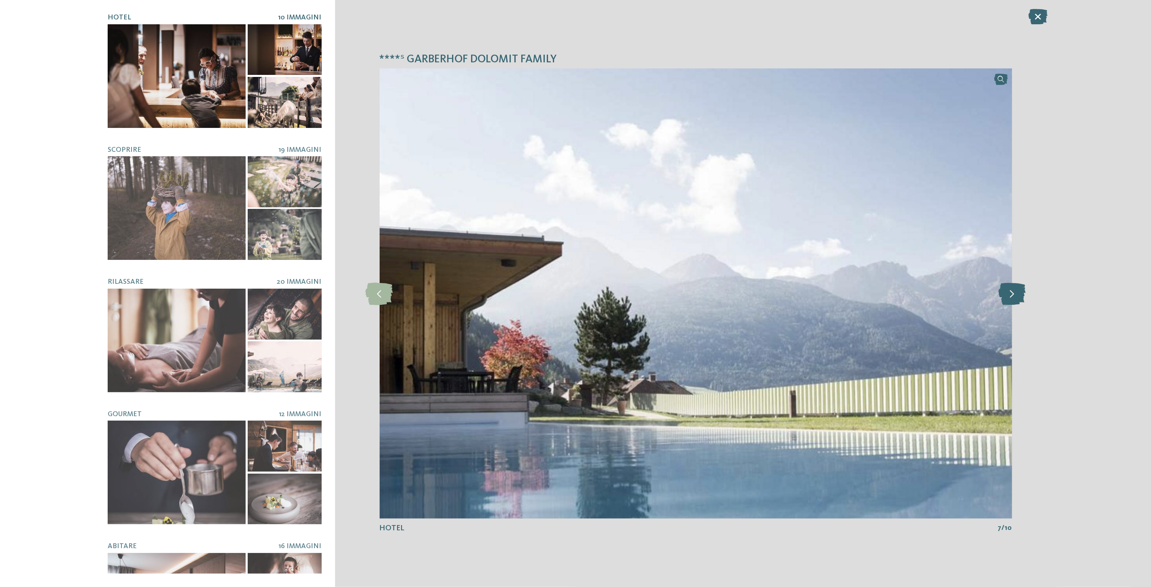
click at [1011, 294] on icon at bounding box center [1011, 293] width 27 height 22
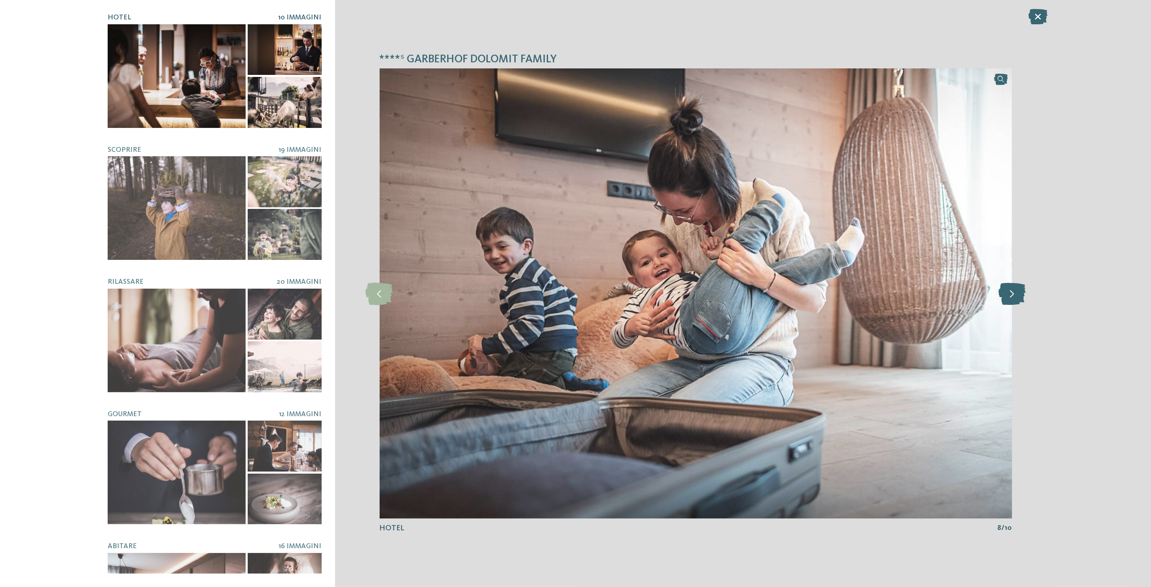
click at [1011, 294] on icon at bounding box center [1011, 293] width 27 height 22
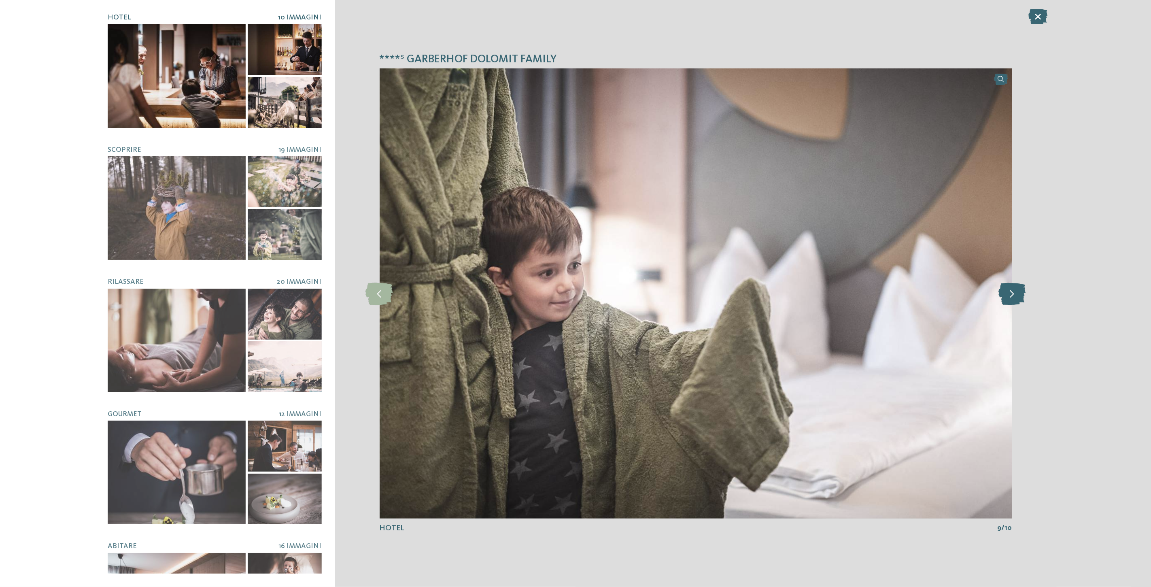
click at [1011, 294] on icon at bounding box center [1011, 293] width 27 height 22
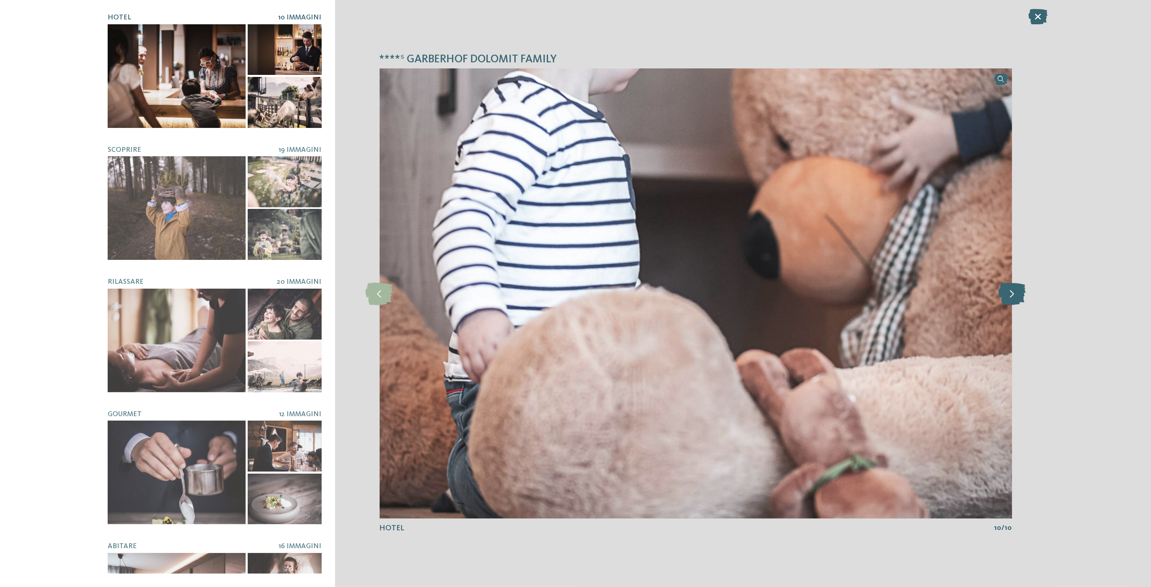
click at [1011, 294] on icon at bounding box center [1011, 293] width 27 height 22
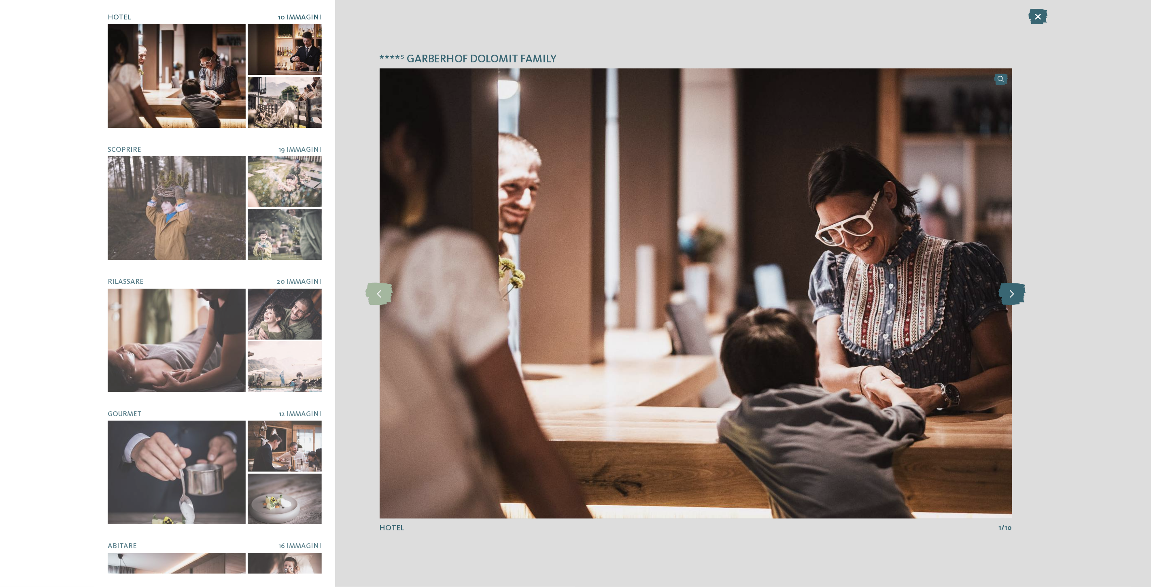
click at [1011, 294] on icon at bounding box center [1011, 293] width 27 height 22
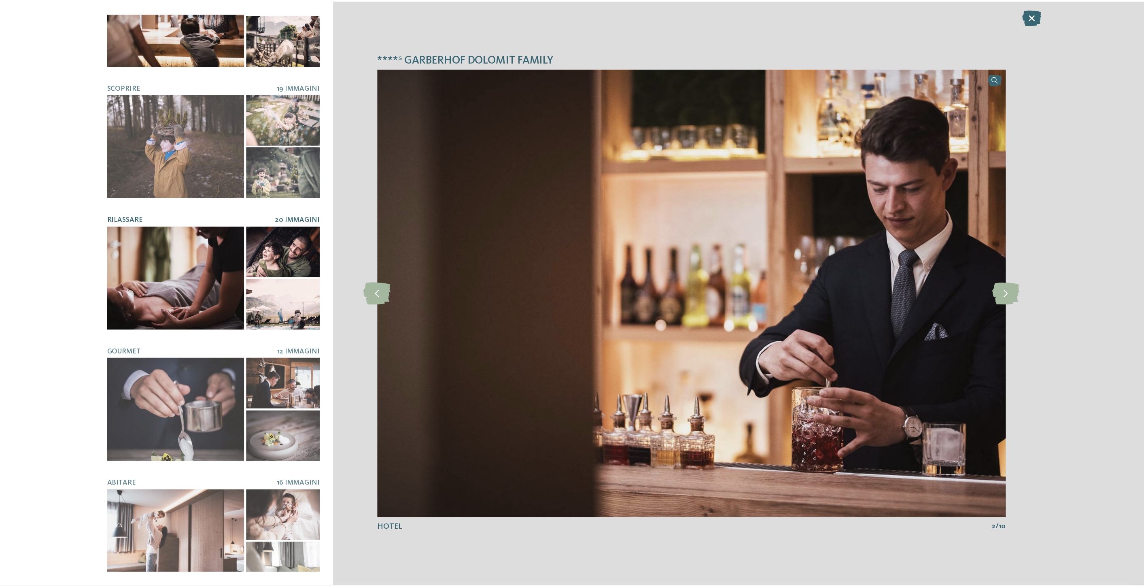
scroll to position [72, 0]
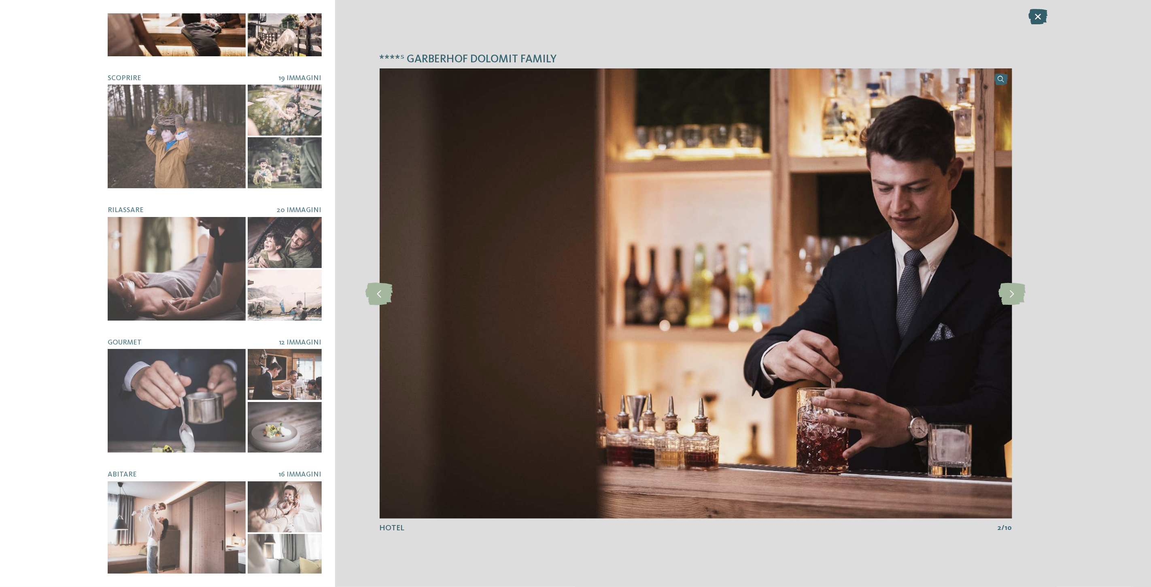
click at [1036, 15] on icon at bounding box center [1037, 16] width 19 height 15
